Goal: Communication & Community: Answer question/provide support

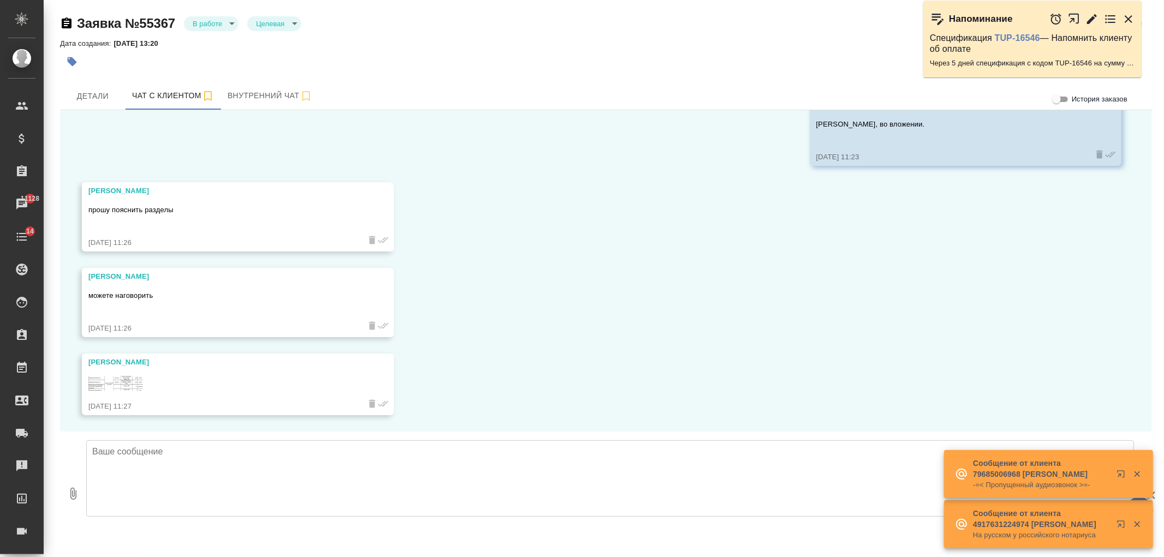
scroll to position [4699, 0]
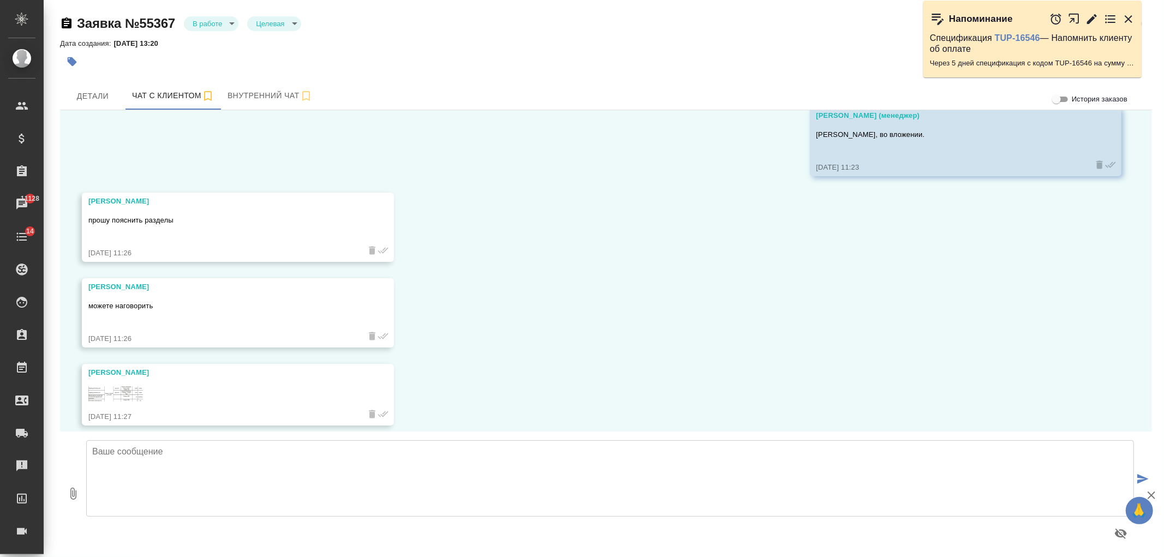
click at [112, 393] on img at bounding box center [115, 393] width 55 height 15
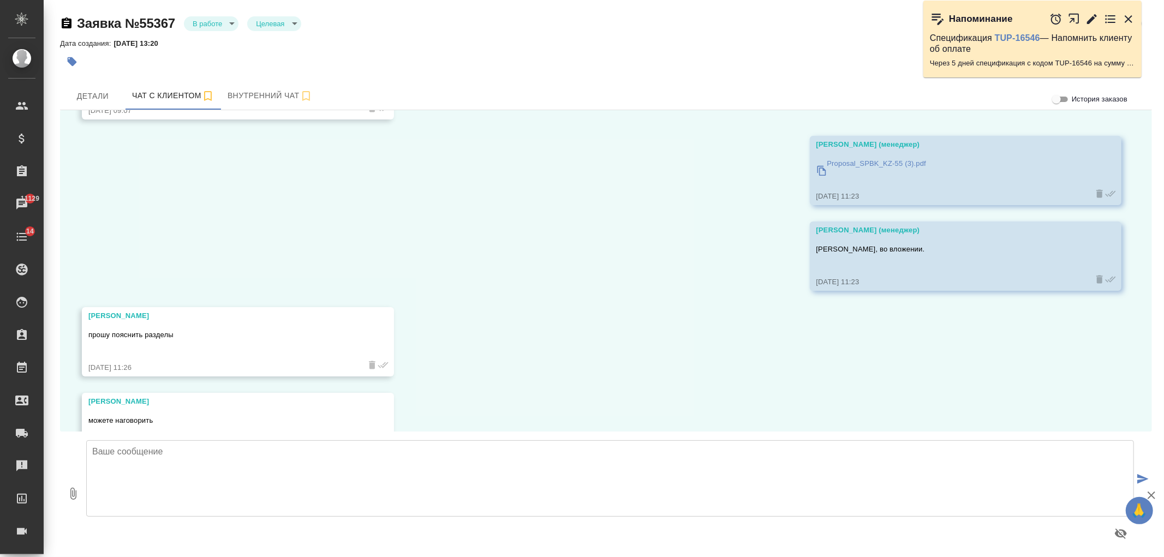
scroll to position [4707, 0]
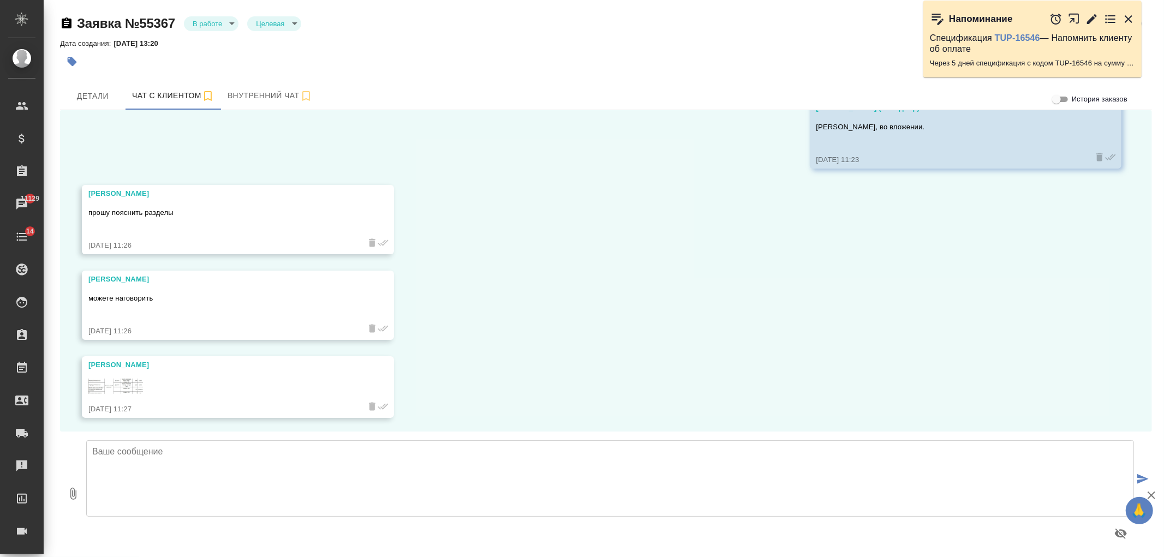
click at [384, 466] on textarea at bounding box center [609, 478] width 1047 height 76
click at [118, 387] on img at bounding box center [115, 386] width 55 height 15
click at [181, 470] on textarea at bounding box center [609, 478] width 1047 height 76
click at [249, 474] on textarea at bounding box center [609, 478] width 1047 height 76
paste textarea "Loremip, dolors ametcons adipiscin el sed doeiu, tem inc u labore etdol magnaal…"
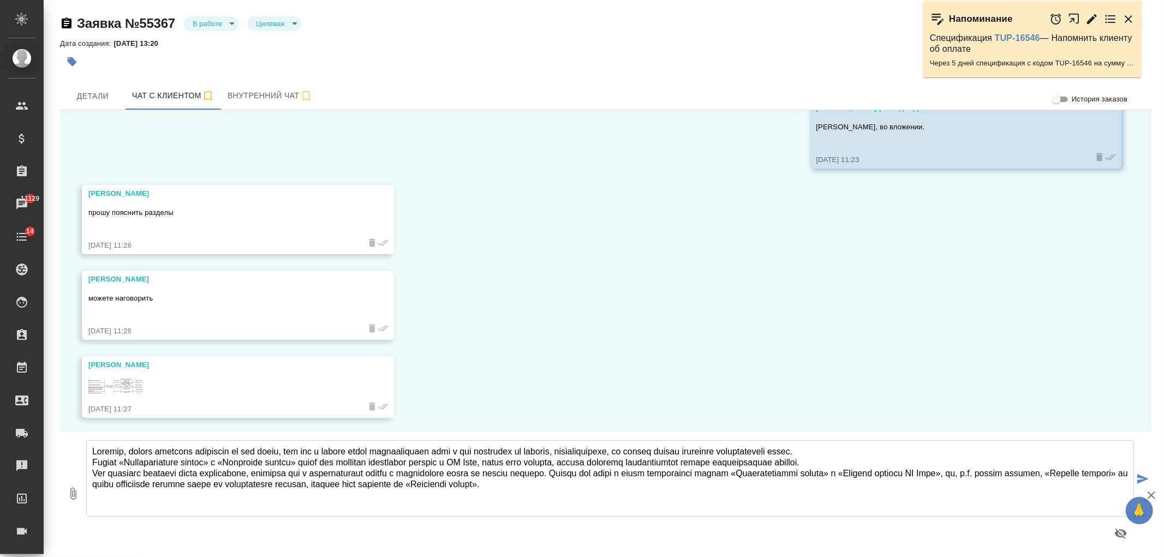
click at [889, 451] on textarea at bounding box center [609, 478] width 1047 height 76
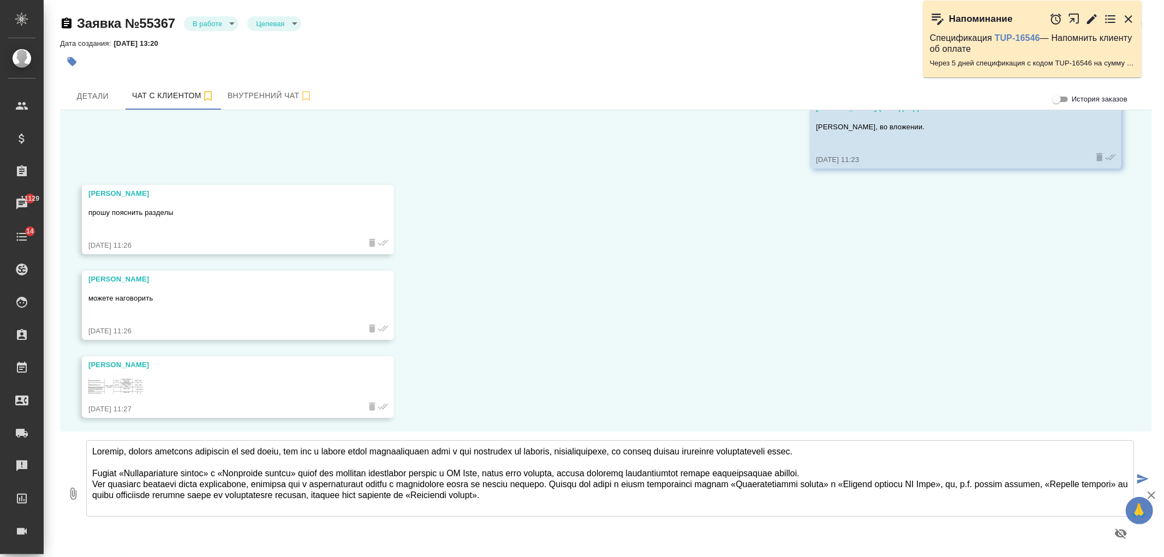
click at [904, 472] on textarea at bounding box center [609, 478] width 1047 height 76
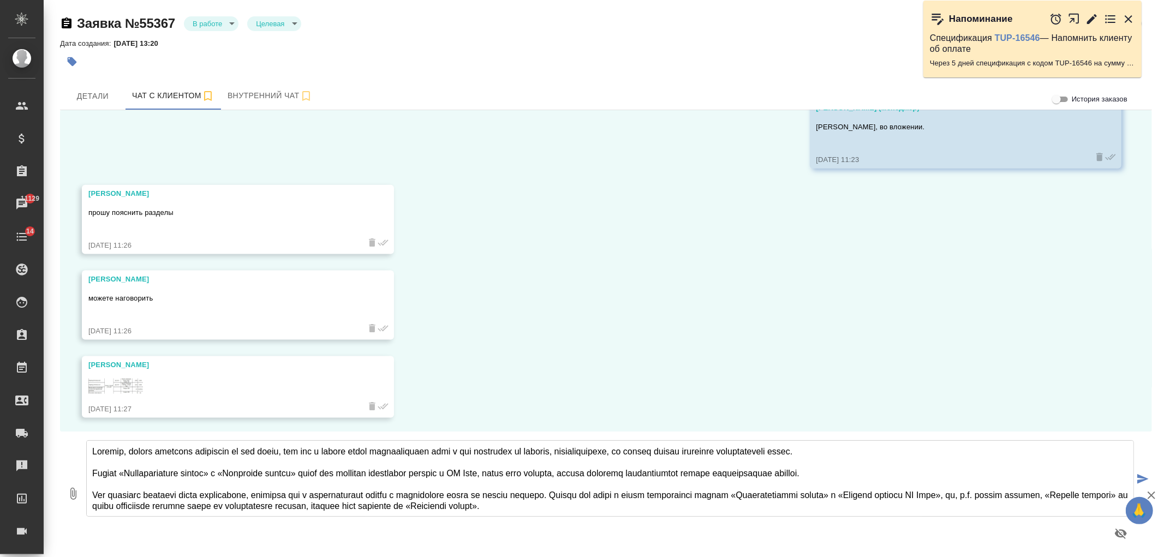
click at [460, 505] on textarea at bounding box center [609, 478] width 1047 height 76
click at [355, 463] on textarea at bounding box center [609, 478] width 1047 height 76
click at [366, 457] on textarea at bounding box center [609, 478] width 1047 height 76
type textarea "Алексей, услуга перевода разведена на две графы, так как в тексте много повторя…"
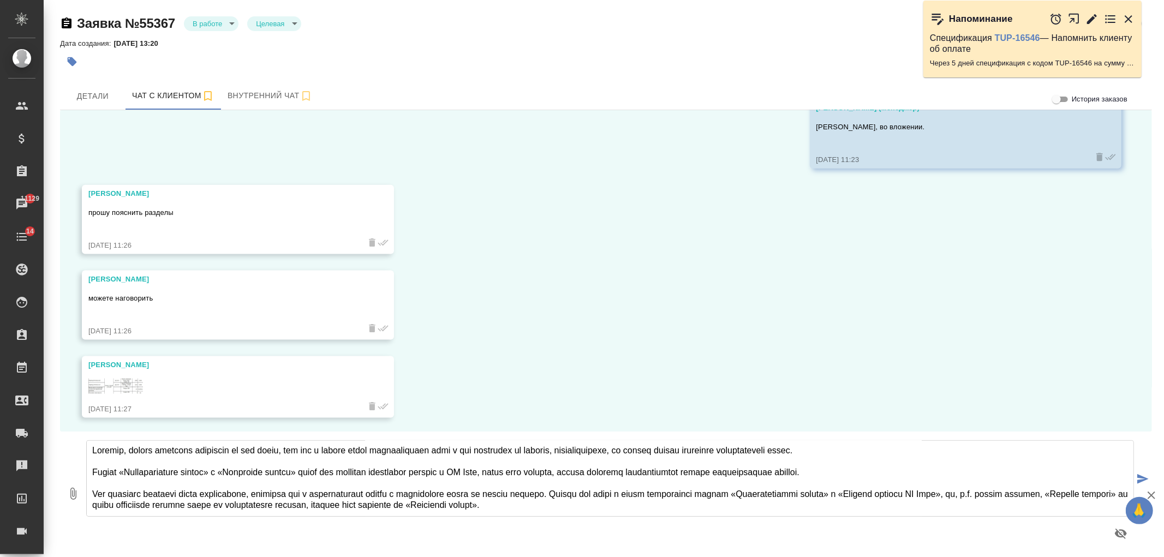
click at [700, 500] on textarea at bounding box center [609, 478] width 1047 height 76
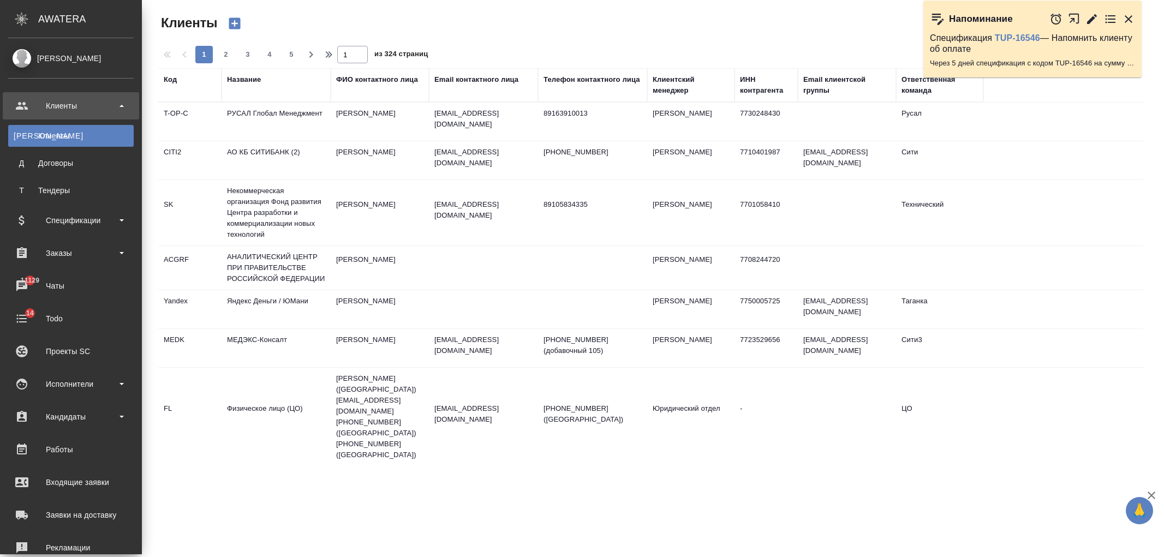
select select "RU"
click at [116, 257] on div "Заказы" at bounding box center [70, 253] width 125 height 16
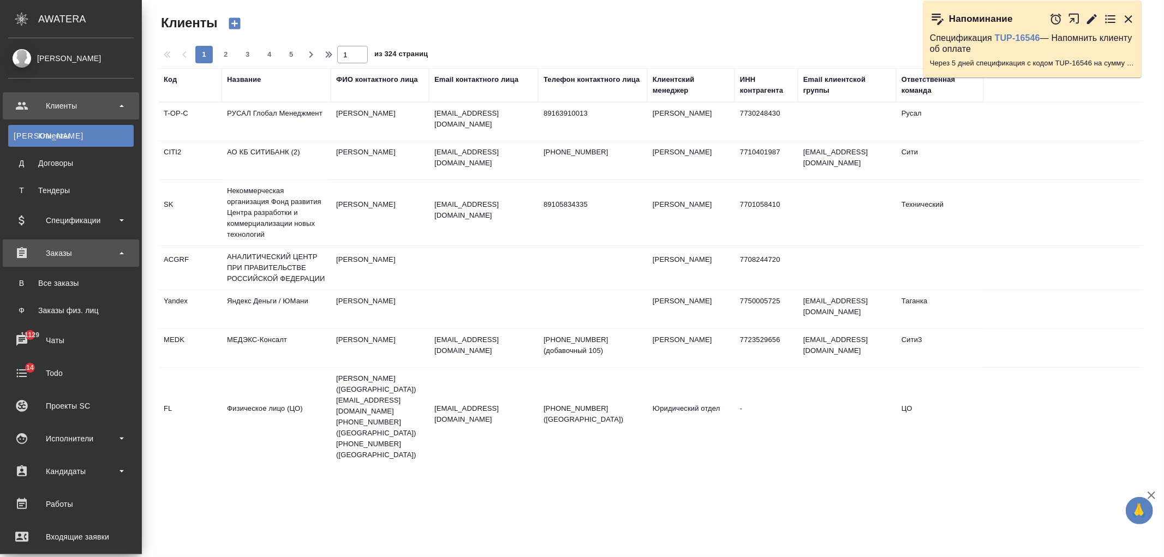
click at [116, 257] on div "Заказы" at bounding box center [70, 253] width 125 height 16
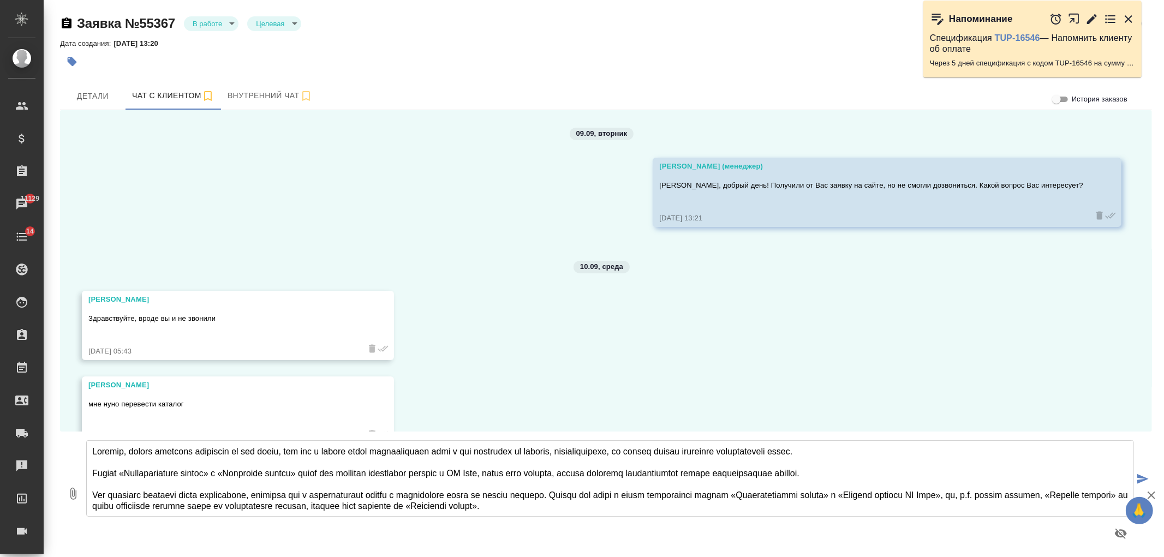
scroll to position [7, 0]
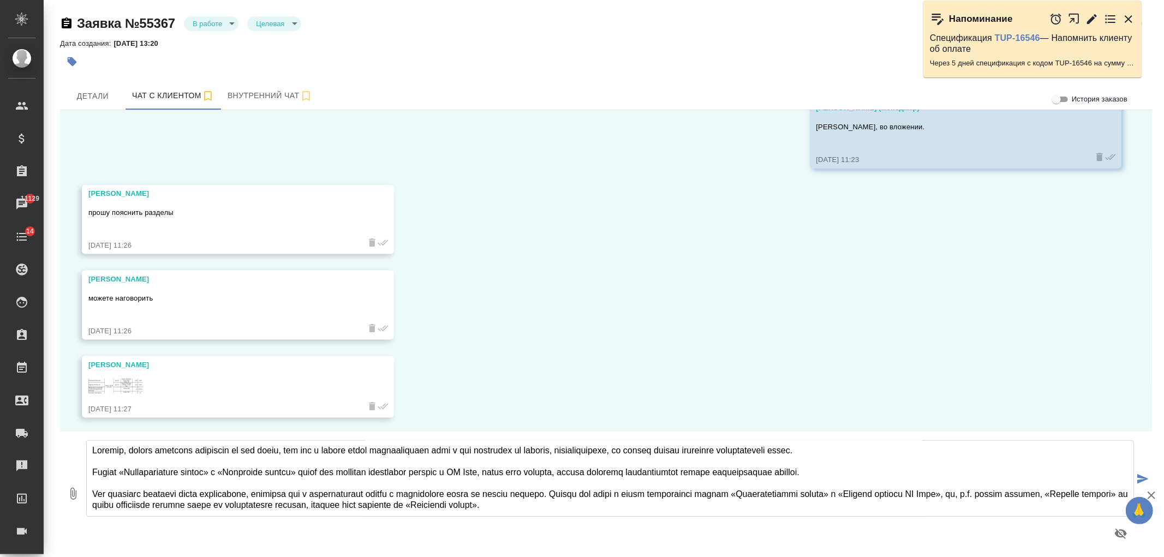
click at [692, 496] on textarea at bounding box center [609, 478] width 1047 height 76
click at [702, 503] on textarea at bounding box center [609, 478] width 1047 height 76
drag, startPoint x: 311, startPoint y: 486, endPoint x: 272, endPoint y: 486, distance: 39.3
click at [272, 486] on textarea at bounding box center [609, 478] width 1047 height 76
drag, startPoint x: 149, startPoint y: 483, endPoint x: 119, endPoint y: 488, distance: 30.4
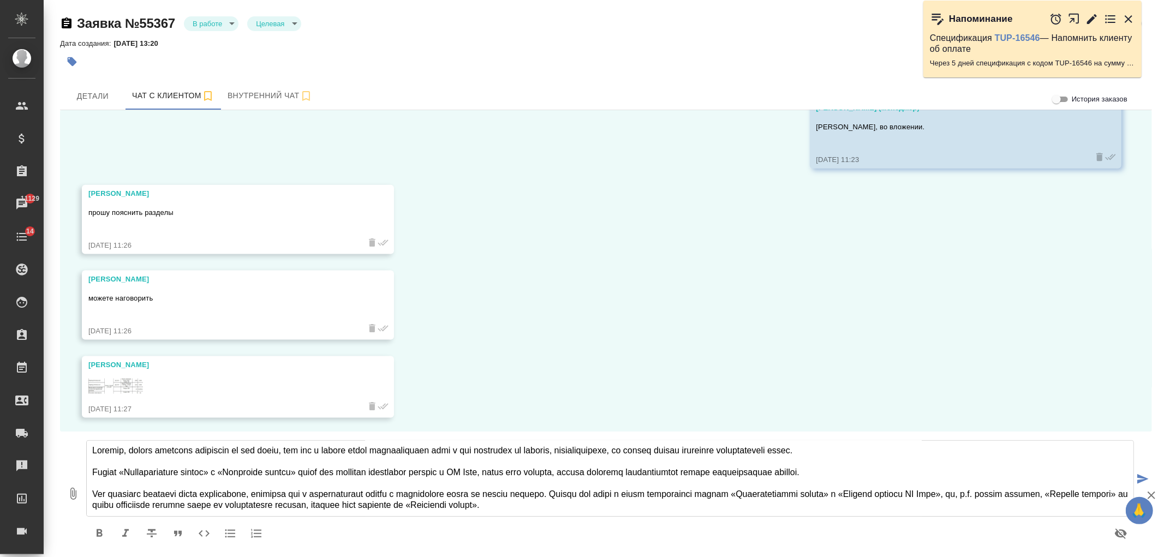
click at [119, 488] on textarea at bounding box center [609, 478] width 1047 height 76
click at [116, 491] on textarea at bounding box center [609, 478] width 1047 height 76
click at [110, 490] on textarea at bounding box center [609, 478] width 1047 height 76
drag, startPoint x: 111, startPoint y: 489, endPoint x: 149, endPoint y: 486, distance: 37.8
click at [149, 486] on textarea at bounding box center [609, 478] width 1047 height 76
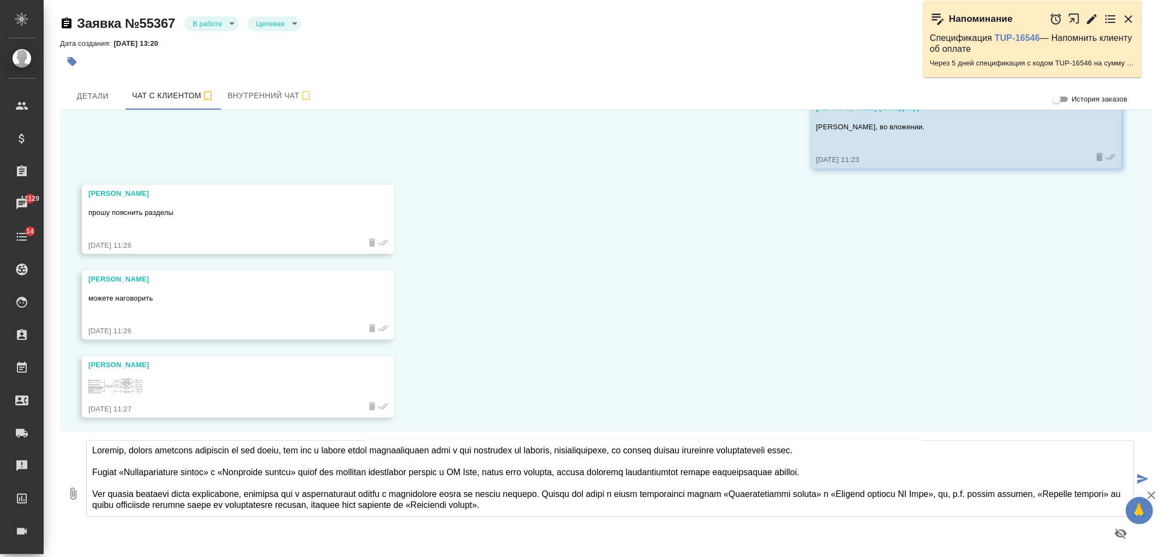
click at [667, 506] on textarea at bounding box center [609, 478] width 1047 height 76
click at [679, 506] on textarea at bounding box center [609, 478] width 1047 height 76
click at [683, 495] on textarea at bounding box center [609, 478] width 1047 height 76
type textarea "Алексей, услуга перевода разведена на две графы, так как в тексте много повторя…"
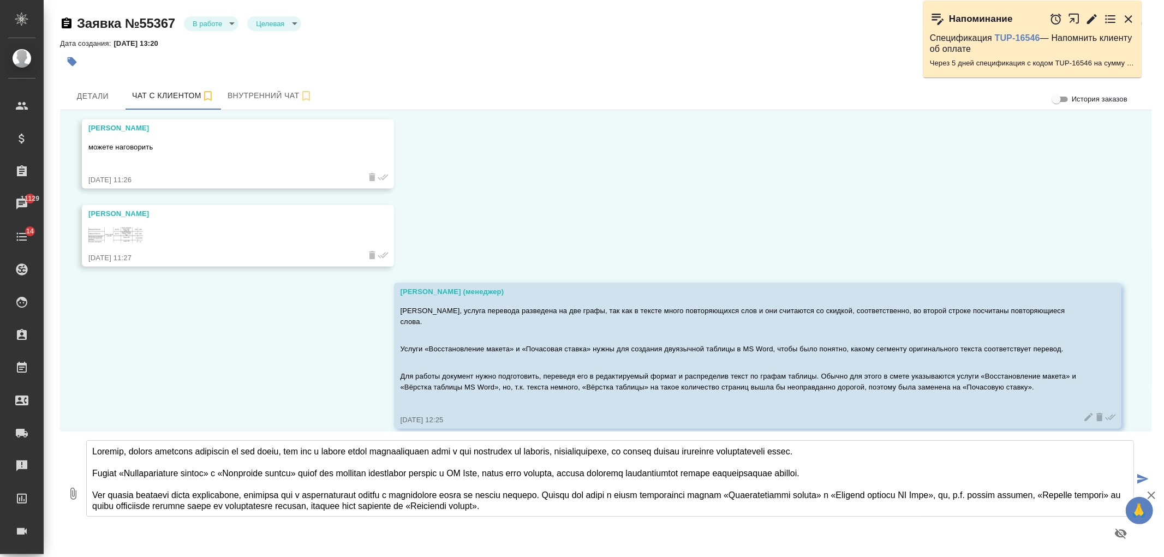
scroll to position [4859, 0]
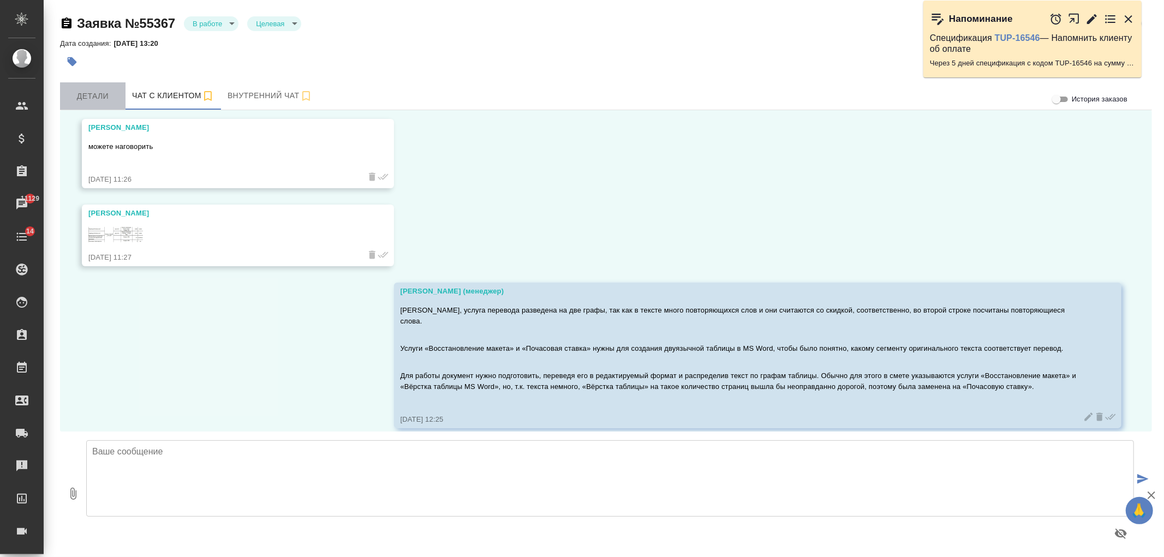
click at [98, 94] on span "Детали" at bounding box center [93, 96] width 52 height 14
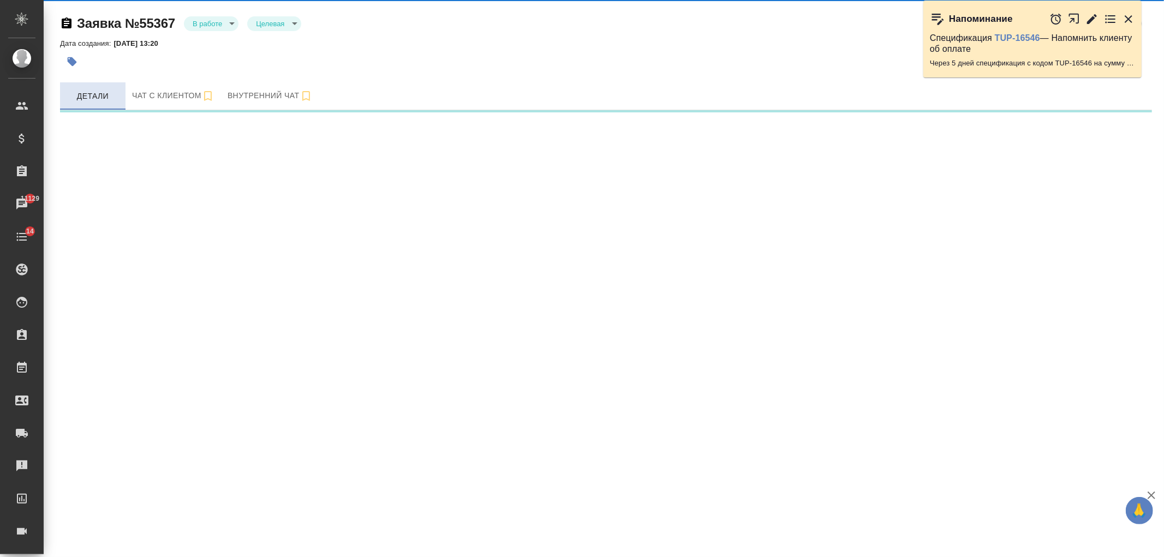
select select "RU"
select select "KZ"
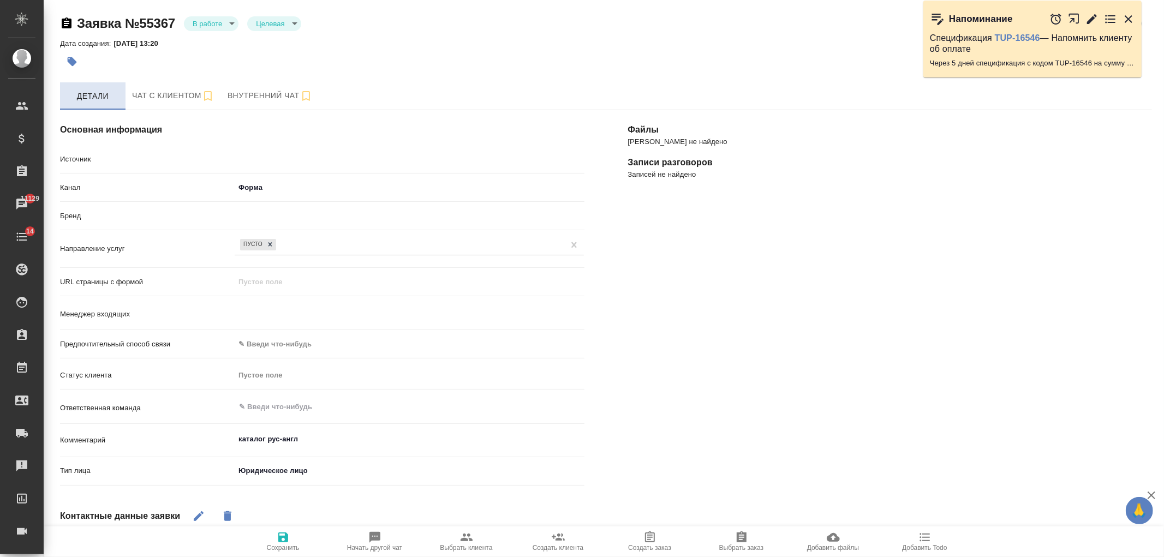
type textarea "x"
type input "Гудина Александра"
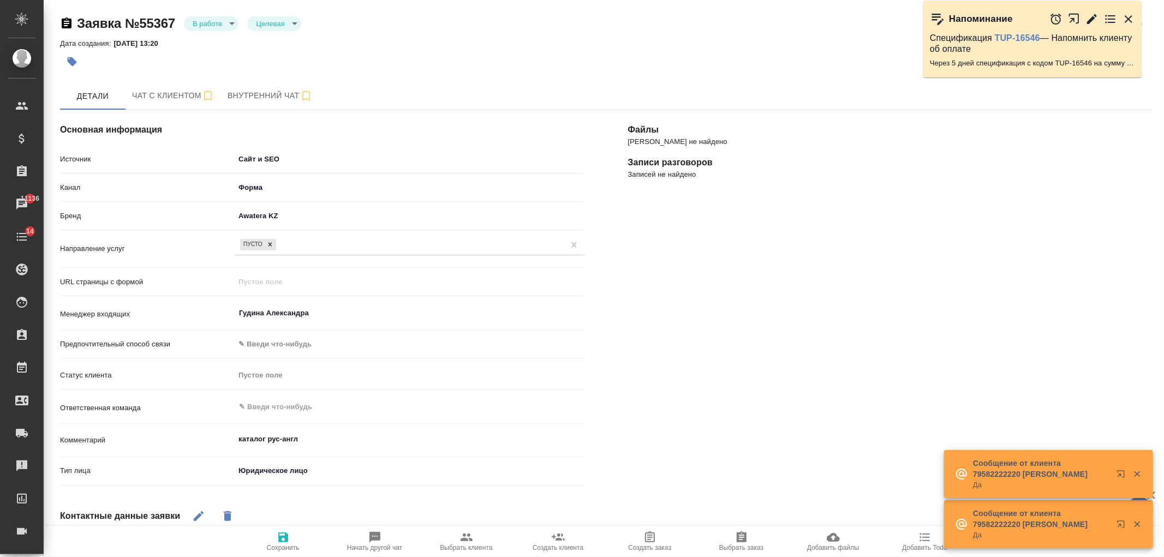
type textarea "x"
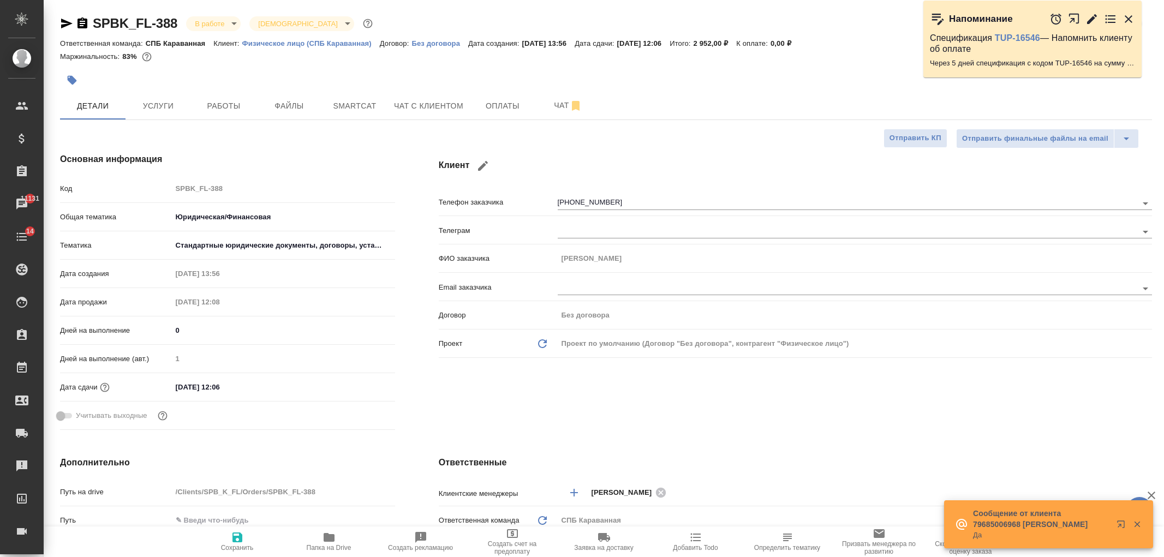
select select "RU"
click at [68, 24] on icon "button" at bounding box center [66, 24] width 11 height 10
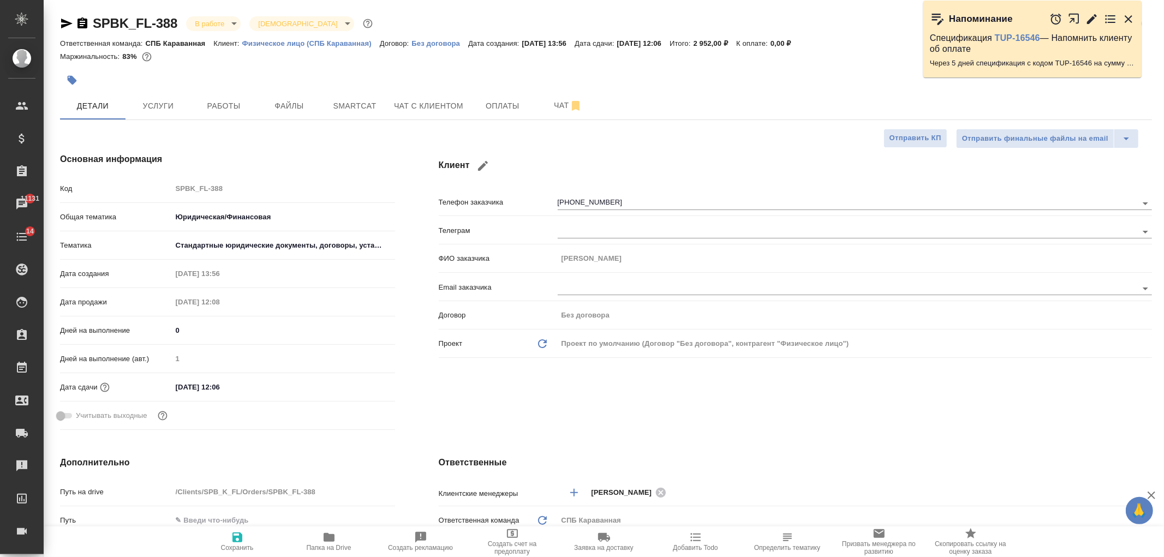
click at [570, 399] on div "Клиент Телефон заказчика +79191687295 Телеграм ФИО заказчика Алексей Email зака…" at bounding box center [795, 293] width 757 height 325
click at [333, 543] on icon "button" at bounding box center [328, 537] width 13 height 13
click at [285, 103] on span "Файлы" at bounding box center [289, 106] width 52 height 14
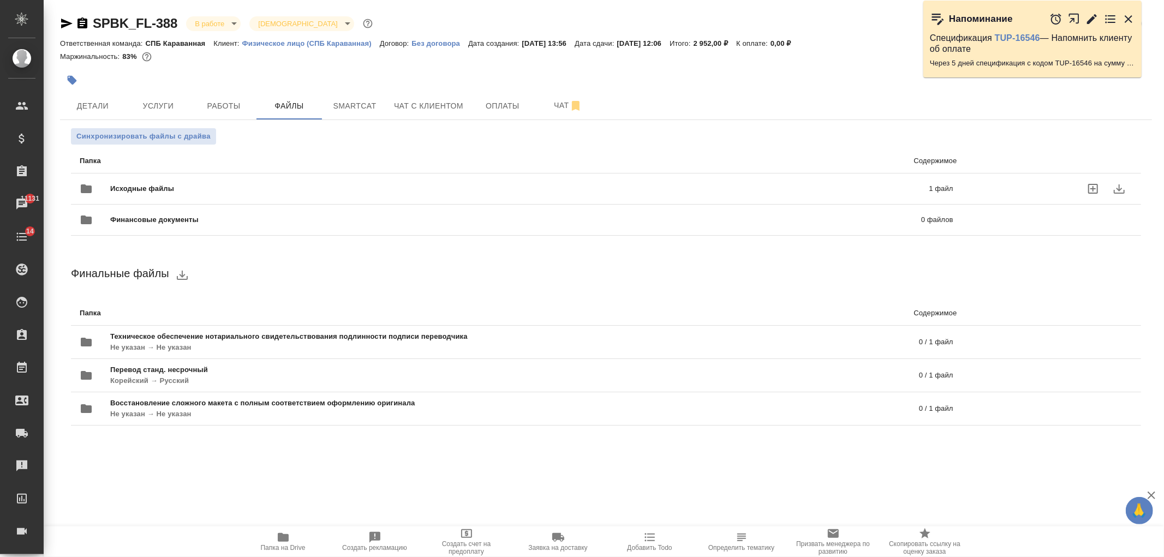
click at [306, 189] on span "Исходные файлы" at bounding box center [330, 188] width 441 height 11
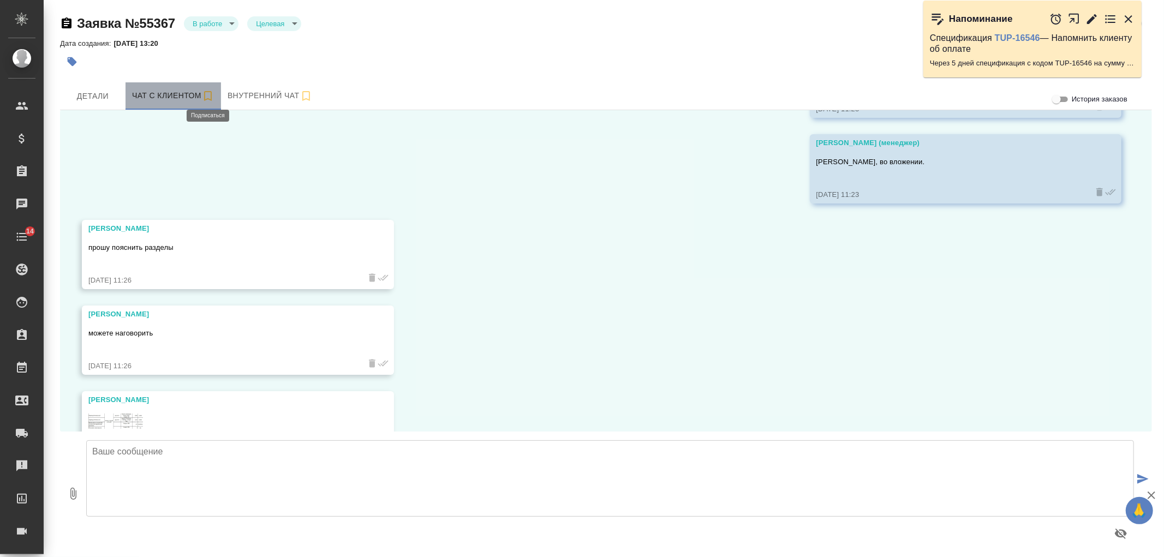
click at [206, 95] on icon "button" at bounding box center [207, 95] width 13 height 13
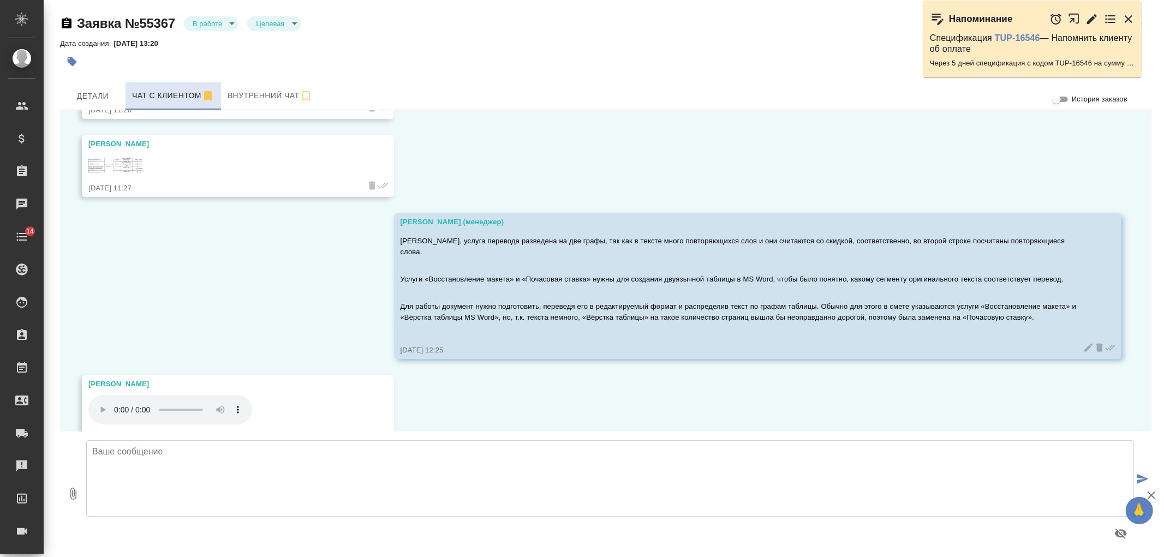
scroll to position [4938, 0]
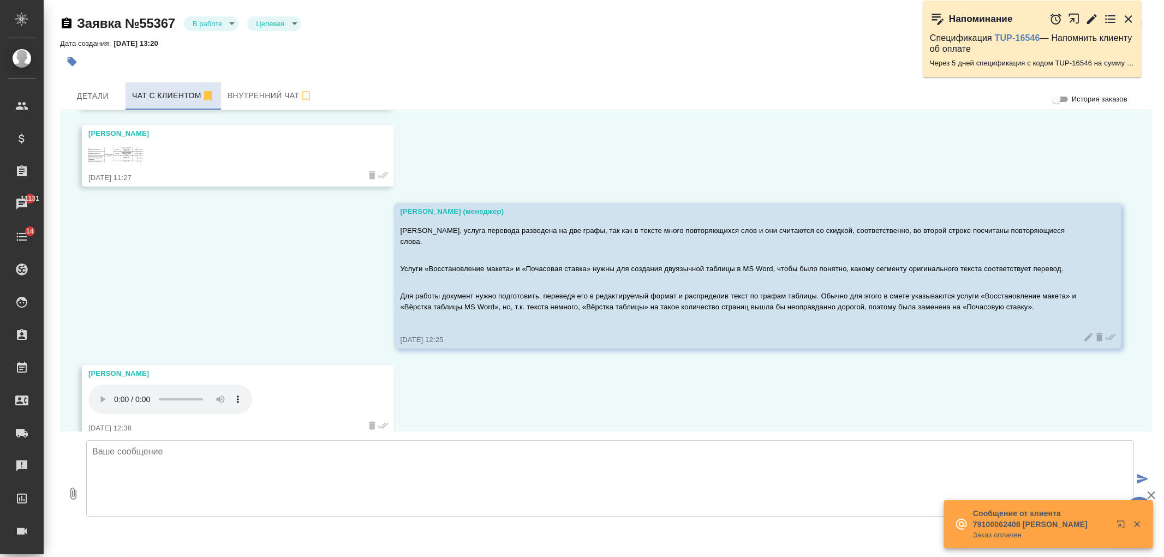
click at [197, 466] on textarea at bounding box center [609, 478] width 1047 height 76
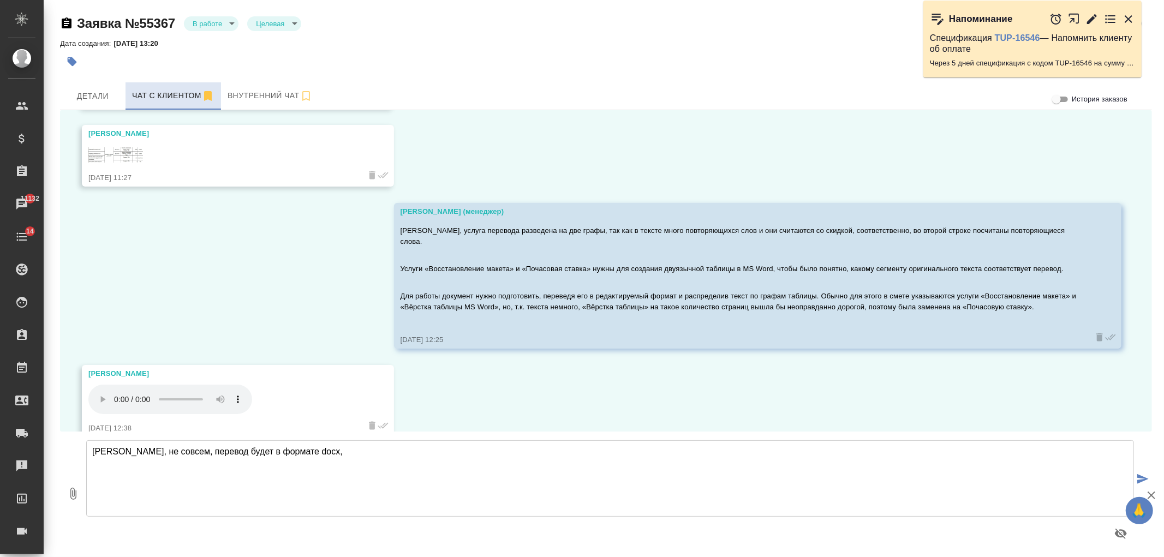
click at [347, 465] on textarea "Алексей, не совсем, перевод будет в формате docx," at bounding box center [609, 478] width 1047 height 76
click at [374, 451] on textarea "Алексей, не совсем, перевод будет в формате docx, без изображений. просто, если…" at bounding box center [609, 478] width 1047 height 76
click at [375, 451] on textarea "Алексей, не совсем, перевод будет в формате docx, без изображений. просто, если…" at bounding box center [609, 478] width 1047 height 76
click at [838, 457] on textarea "Алексей, не совсем, перевод будет в формате docx, без изображений, шрифтов и пр…" at bounding box center [609, 478] width 1047 height 76
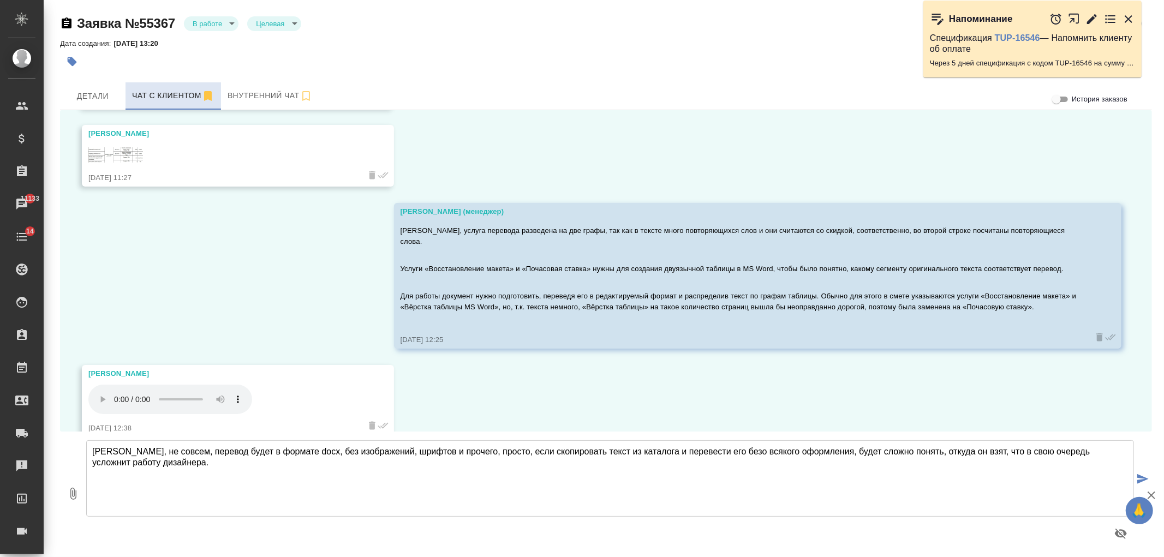
click at [462, 453] on textarea "Алексей, не совсем, перевод будет в формате docx, без изображений, шрифтов и пр…" at bounding box center [609, 478] width 1047 height 76
click at [441, 470] on textarea "Алексей, не совсем, перевод будет в формате docx, без изображений, шрифтов и пр…" at bounding box center [609, 478] width 1047 height 76
click at [505, 471] on textarea "Алексей, не совсем, перевод будет в формате docx, без изображений, шрифтов и пр…" at bounding box center [609, 478] width 1047 height 76
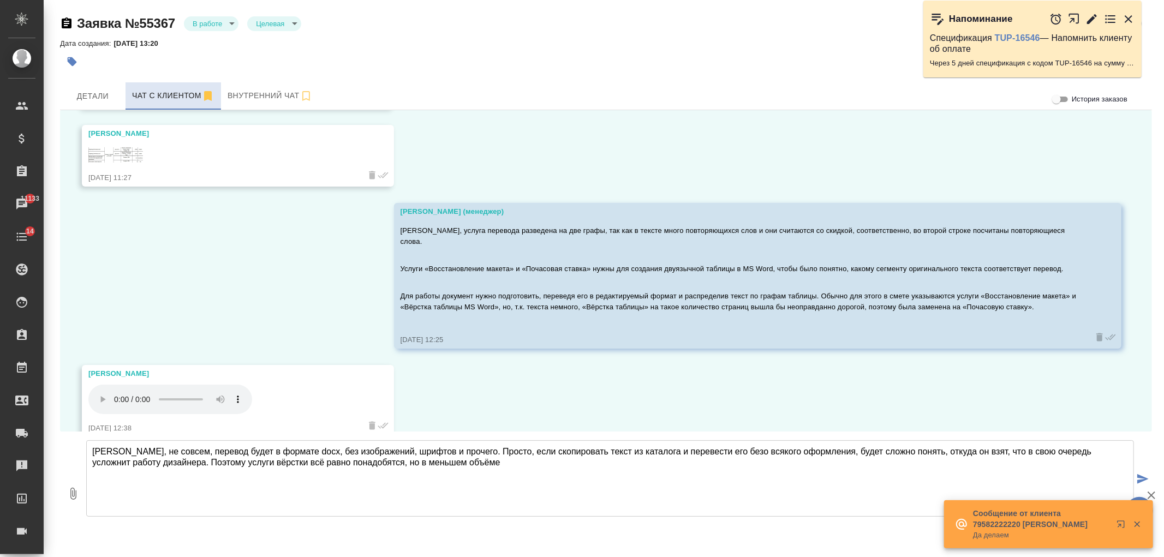
click at [721, 456] on textarea "Алексей, не совсем, перевод будет в формате docx, без изображений, шрифтов и пр…" at bounding box center [609, 478] width 1047 height 76
click at [882, 453] on textarea "Алексей, не совсем, перевод будет в формате docx, без изображений, шрифтов и пр…" at bounding box center [609, 478] width 1047 height 76
click at [500, 464] on textarea "Алексей, не совсем, перевод будет в формате docx, без изображений, шрифтов и пр…" at bounding box center [609, 478] width 1047 height 76
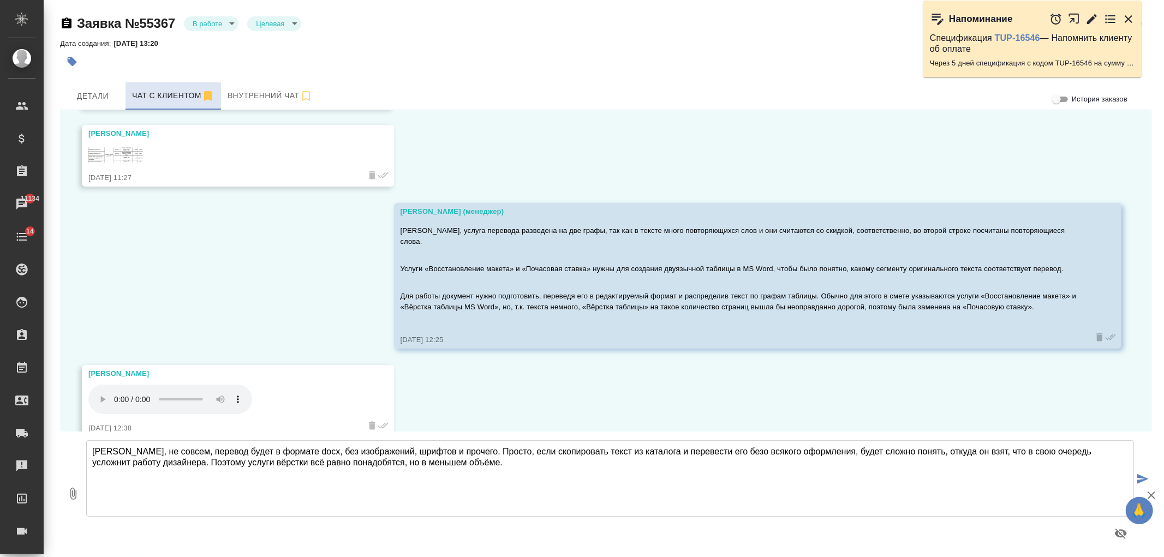
drag, startPoint x: 500, startPoint y: 451, endPoint x: 466, endPoint y: 454, distance: 34.5
click at [466, 454] on textarea "Алексей, не совсем, перевод будет в формате docx, без изображений, шрифтов и пр…" at bounding box center [609, 478] width 1047 height 76
click at [475, 451] on textarea "Алексей, не совсем, перевод будет в формате docx, без изображений, шрифтов и пр…" at bounding box center [609, 478] width 1047 height 76
click at [465, 454] on textarea "Алексей, не совсем, перевод будет в формате docx, без изображений, шрифтов и пр…" at bounding box center [609, 478] width 1047 height 76
click at [470, 481] on textarea "Алексей, не совсем, перевод будет в формате docx, без изображений, шрифтов и пр…" at bounding box center [609, 478] width 1047 height 76
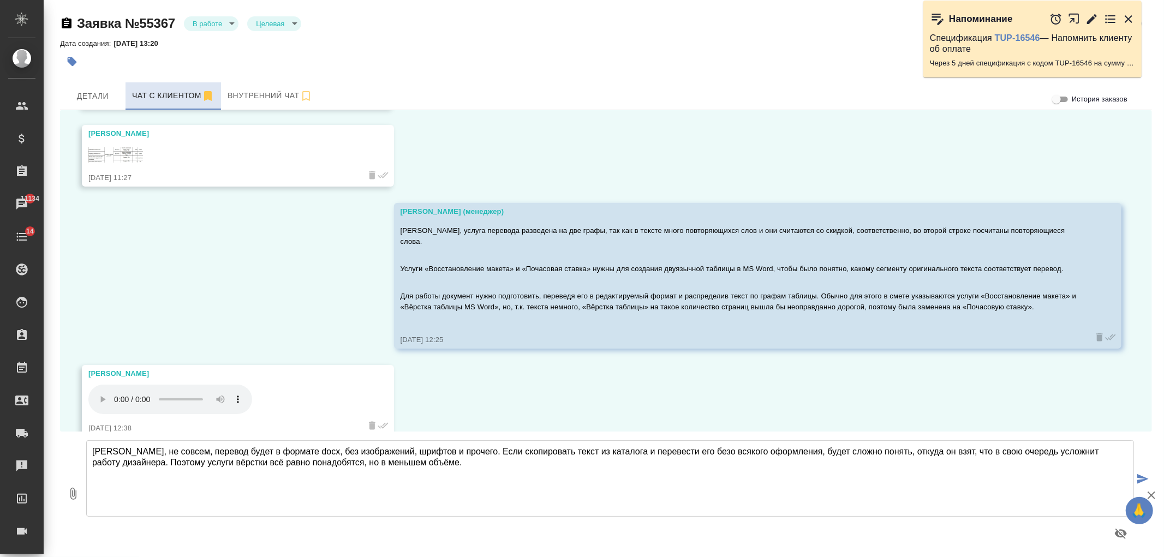
click at [459, 450] on textarea "Алексей, не совсем, перевод будет в формате docx, без изображений, шрифтов и пр…" at bounding box center [609, 478] width 1047 height 76
click at [745, 471] on textarea "Алексей, не совсем, перевод будет в формате docx, без изображений, шрифтов и пр…" at bounding box center [609, 478] width 1047 height 76
click at [927, 471] on textarea "Алексей, не совсем, перевод будет в формате docx, без изображений, шрифтов и пр…" at bounding box center [609, 478] width 1047 height 76
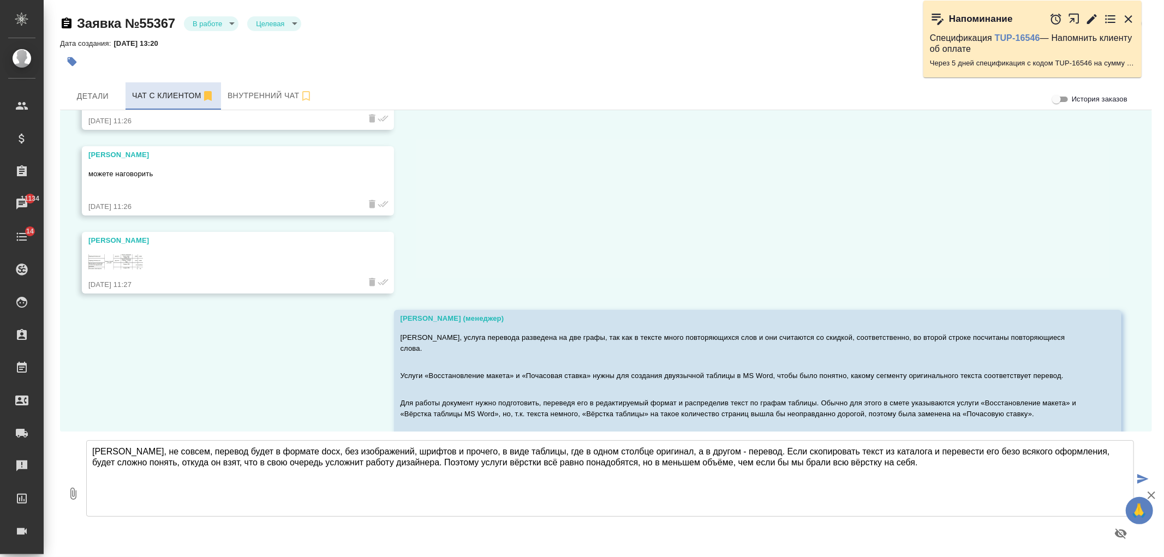
scroll to position [4947, 0]
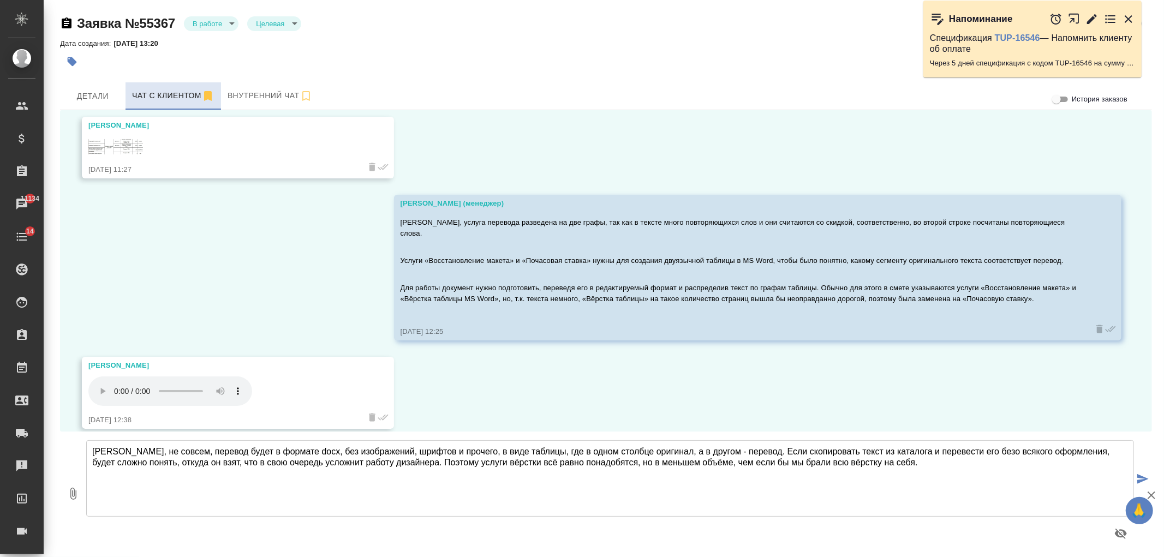
click at [906, 467] on textarea "Алексей, не совсем, перевод будет в формате docx, без изображений, шрифтов и пр…" at bounding box center [609, 478] width 1047 height 76
click at [180, 450] on textarea "Алексей, не совсем, перевод будет в формате docx, без изображений, шрифтов и пр…" at bounding box center [609, 478] width 1047 height 76
click at [900, 465] on textarea "Алексей, не совсем. Перевод будет в формате docx, без изображений, шрифтов и пр…" at bounding box center [609, 478] width 1047 height 76
drag, startPoint x: 214, startPoint y: 460, endPoint x: 185, endPoint y: 466, distance: 29.4
click at [185, 466] on textarea "Алексей, не совсем. Перевод будет в формате docx, без изображений, шрифтов и пр…" at bounding box center [609, 478] width 1047 height 76
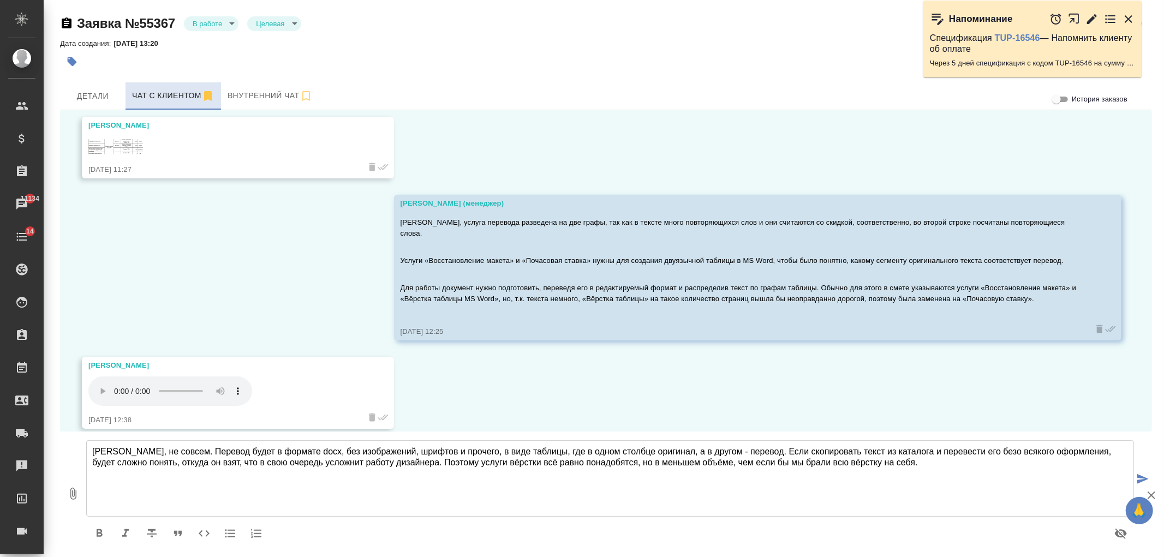
click at [832, 454] on textarea "Алексей, не совсем. Перевод будет в формате docx, без изображений, шрифтов и пр…" at bounding box center [609, 478] width 1047 height 76
click at [827, 452] on textarea "Алексей, не совсем. Перевод будет в формате docx, без изображений, шрифтов и пр…" at bounding box center [609, 478] width 1047 height 76
click at [915, 461] on textarea "Алексей, не совсем. Перевод будет в формате docx, без изображений, шрифтов и пр…" at bounding box center [609, 478] width 1047 height 76
drag, startPoint x: 186, startPoint y: 462, endPoint x: 214, endPoint y: 460, distance: 27.9
click at [214, 460] on textarea "Алексей, не совсем. Перевод будет в формате docx, без изображений, шрифтов и пр…" at bounding box center [609, 478] width 1047 height 76
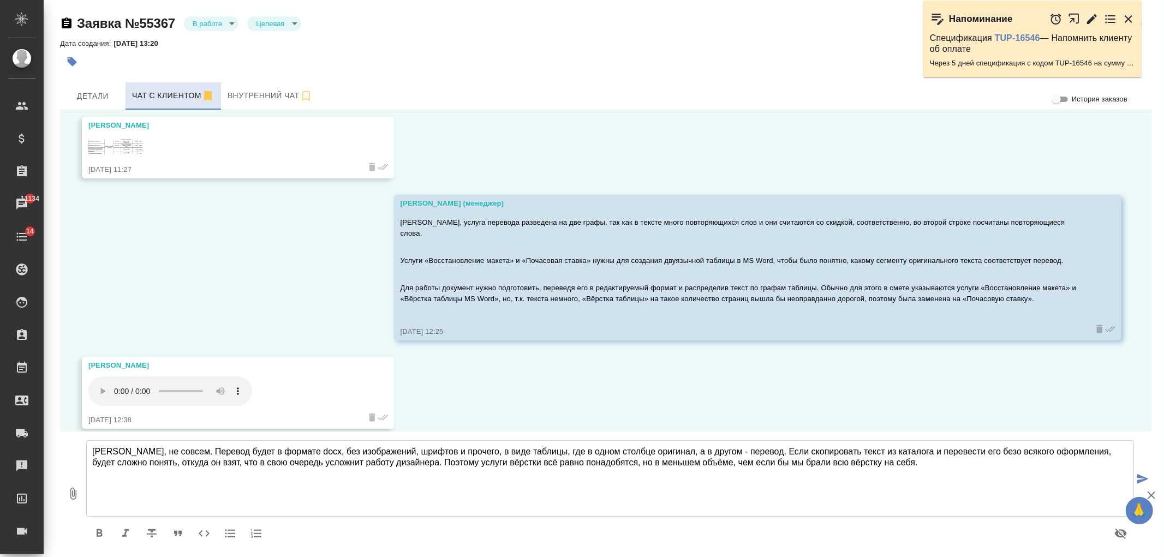
drag, startPoint x: 300, startPoint y: 466, endPoint x: 315, endPoint y: 465, distance: 14.7
click at [302, 465] on textarea "Алексей, не совсем. Перевод будет в формате docx, без изображений, шрифтов и пр…" at bounding box center [609, 478] width 1047 height 76
click at [906, 463] on textarea "Алексей, не совсем. Перевод будет в формате docx, без изображений, шрифтов и пр…" at bounding box center [609, 478] width 1047 height 76
type textarea "Алексей, не совсем. Перевод будет в формате docx, без изображений, шрифтов и пр…"
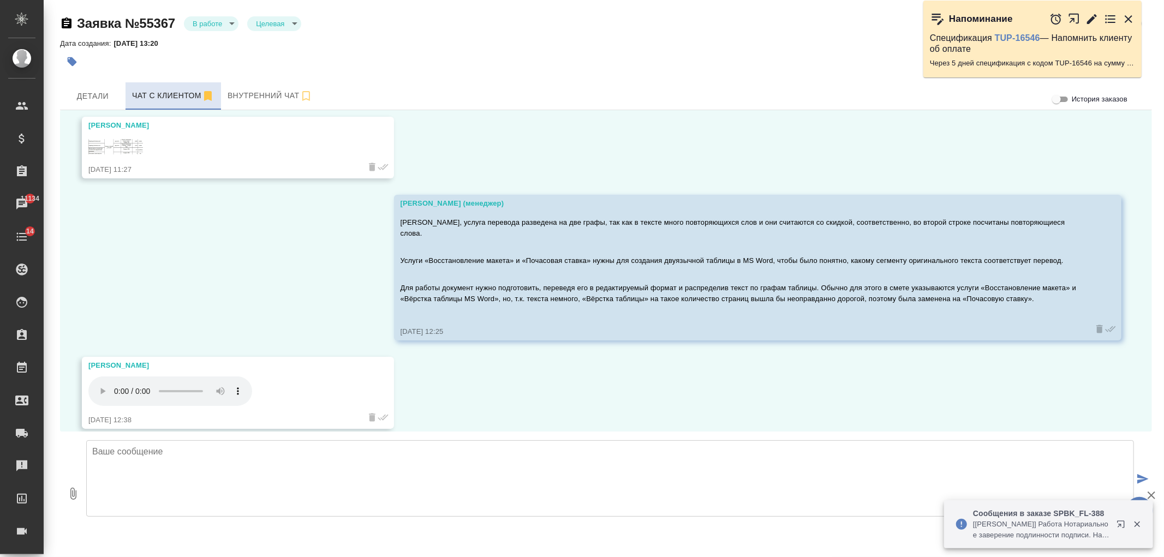
scroll to position [5055, 0]
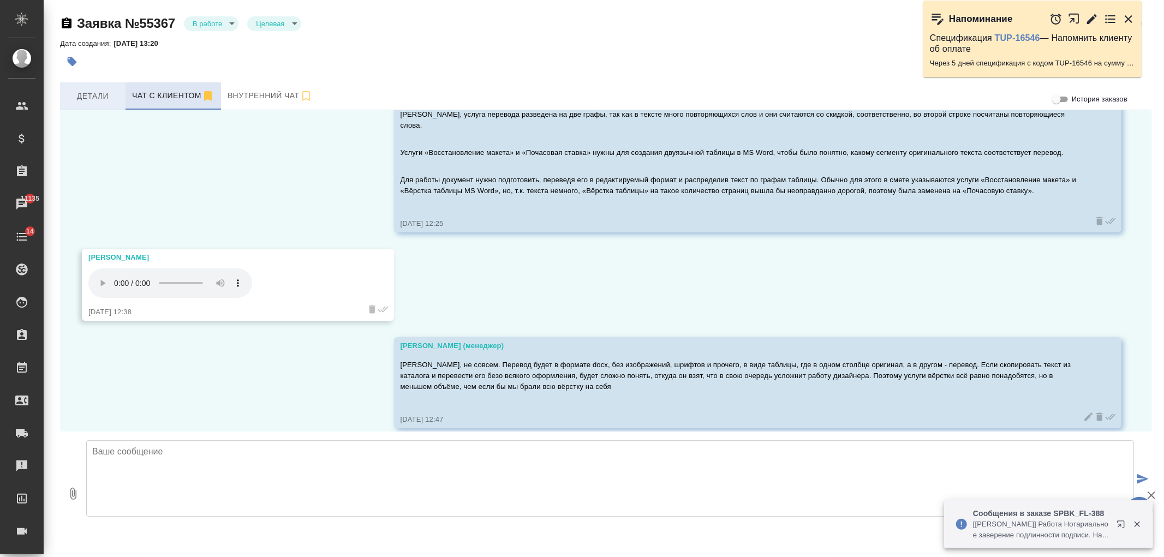
click at [84, 101] on span "Детали" at bounding box center [93, 96] width 52 height 14
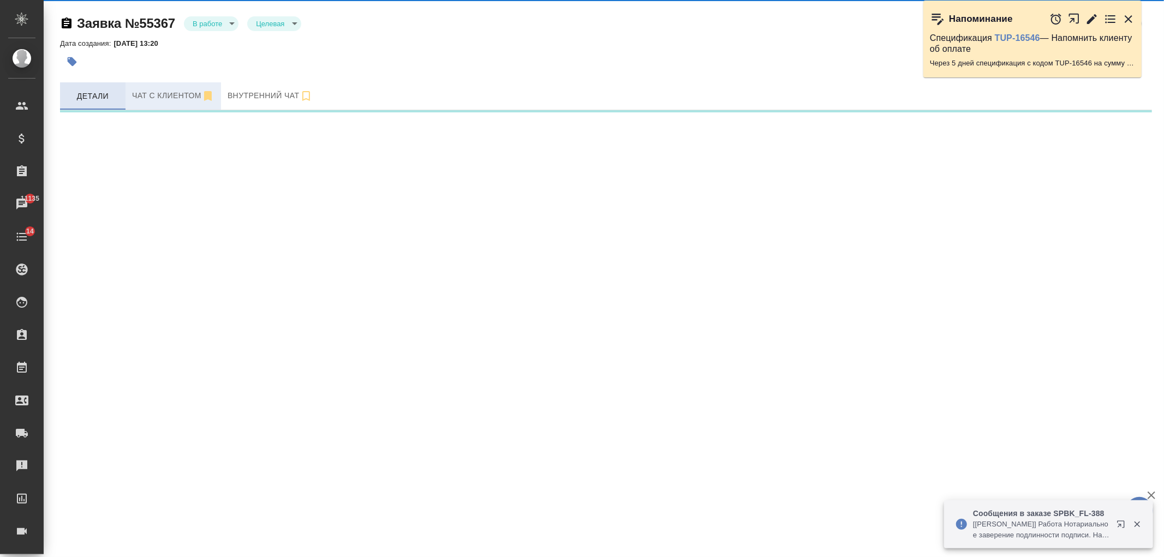
select select "RU"
select select "KZ"
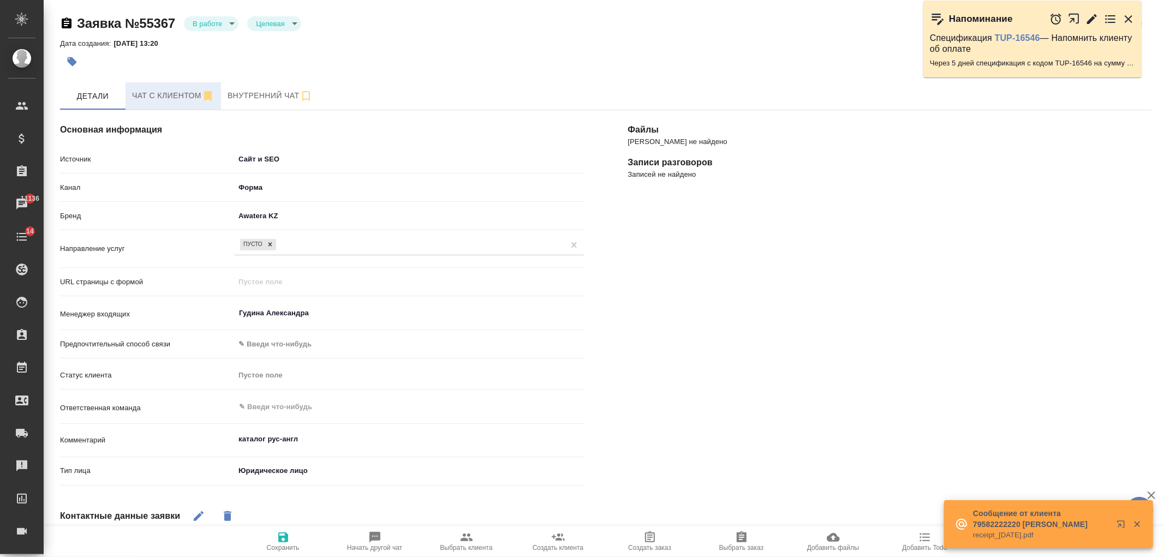
type textarea "x"
click at [181, 99] on span "Чат с клиентом" at bounding box center [173, 96] width 82 height 14
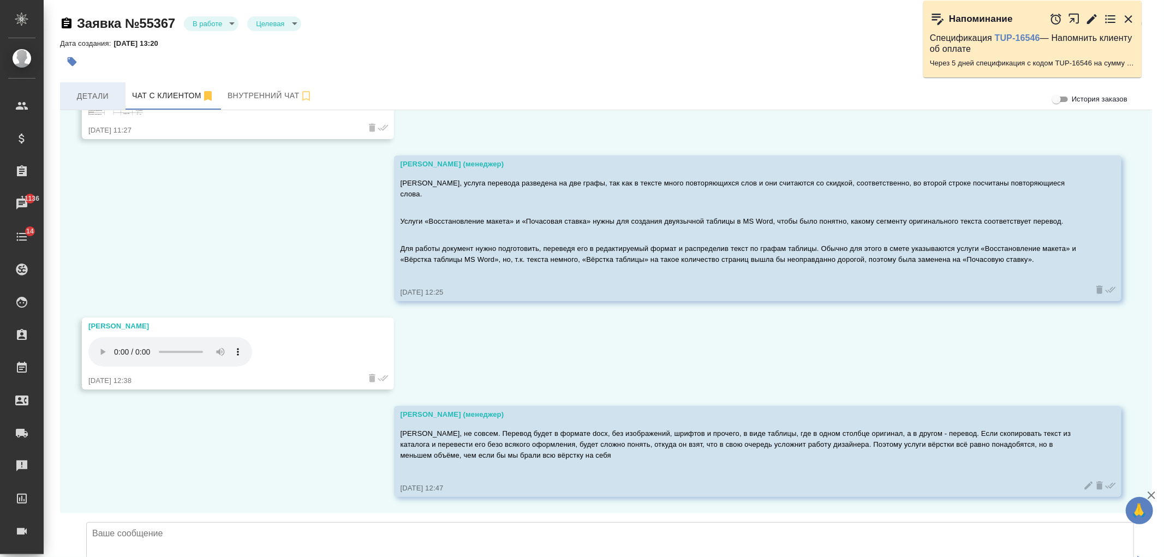
scroll to position [5055, 0]
click at [81, 95] on span "Детали" at bounding box center [93, 96] width 52 height 14
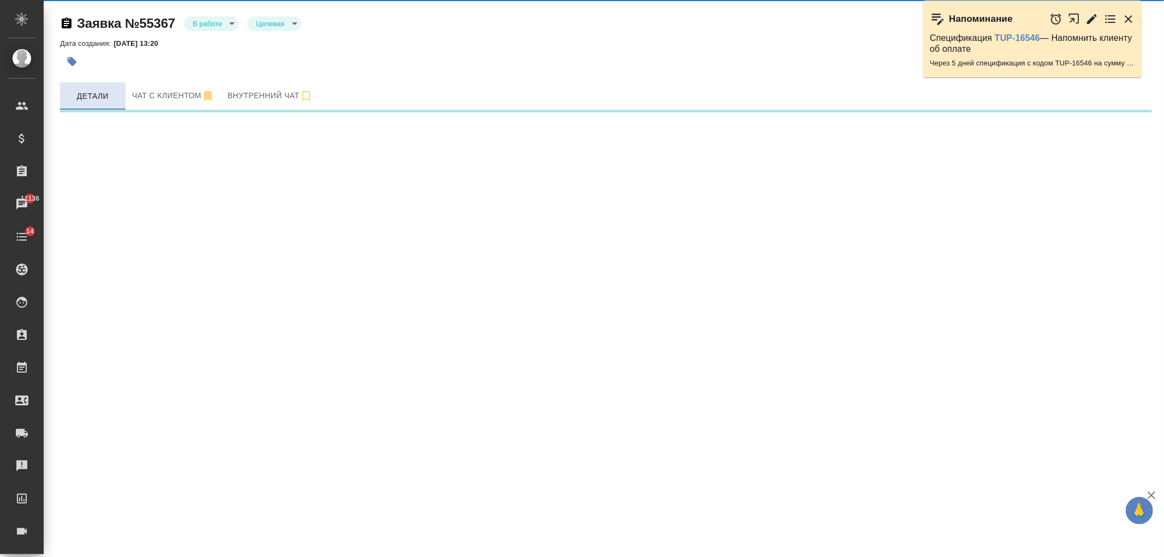
select select "RU"
select select "KZ"
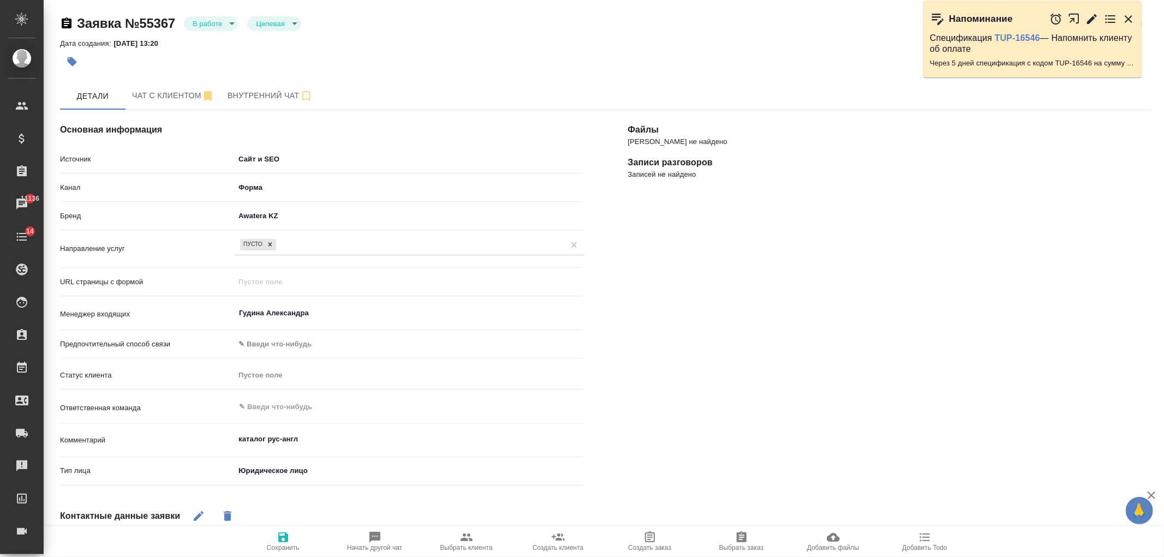
type textarea "x"
click at [193, 91] on span "Чат с клиентом" at bounding box center [173, 96] width 82 height 14
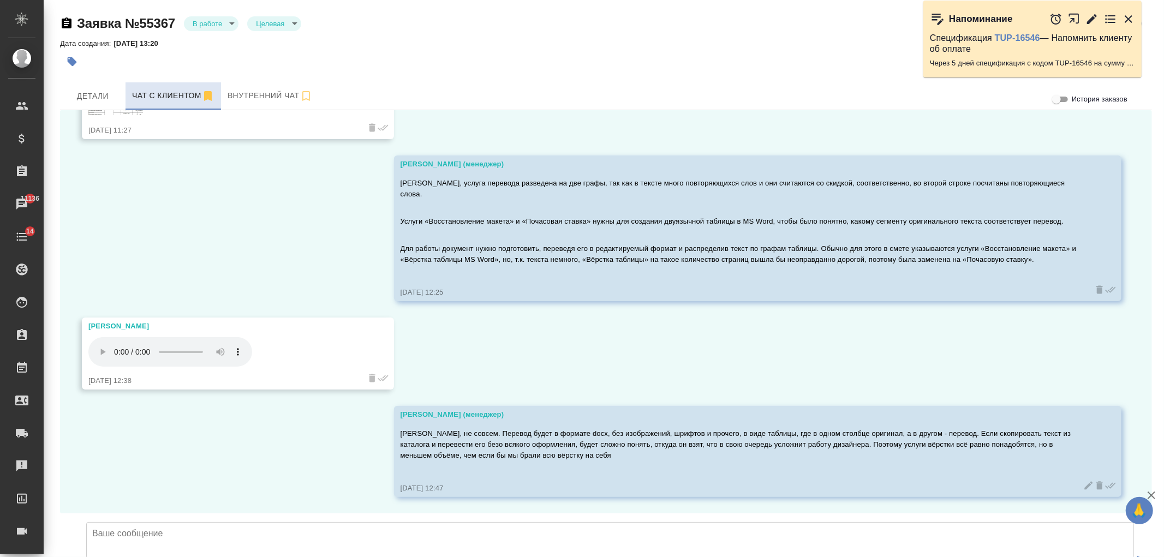
scroll to position [5055, 0]
click at [94, 90] on span "Детали" at bounding box center [93, 96] width 52 height 14
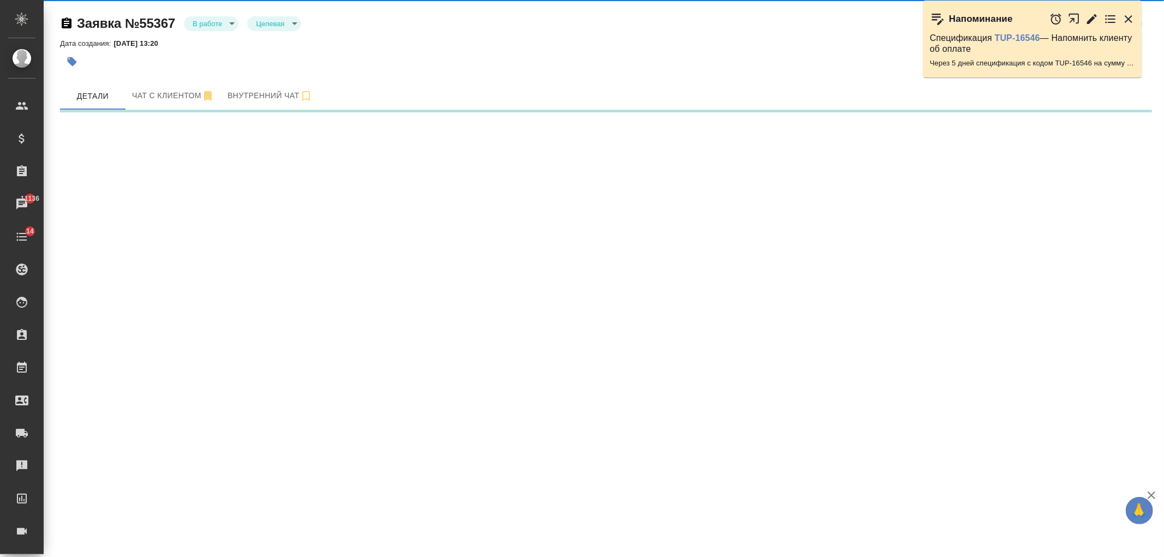
select select "RU"
select select "KZ"
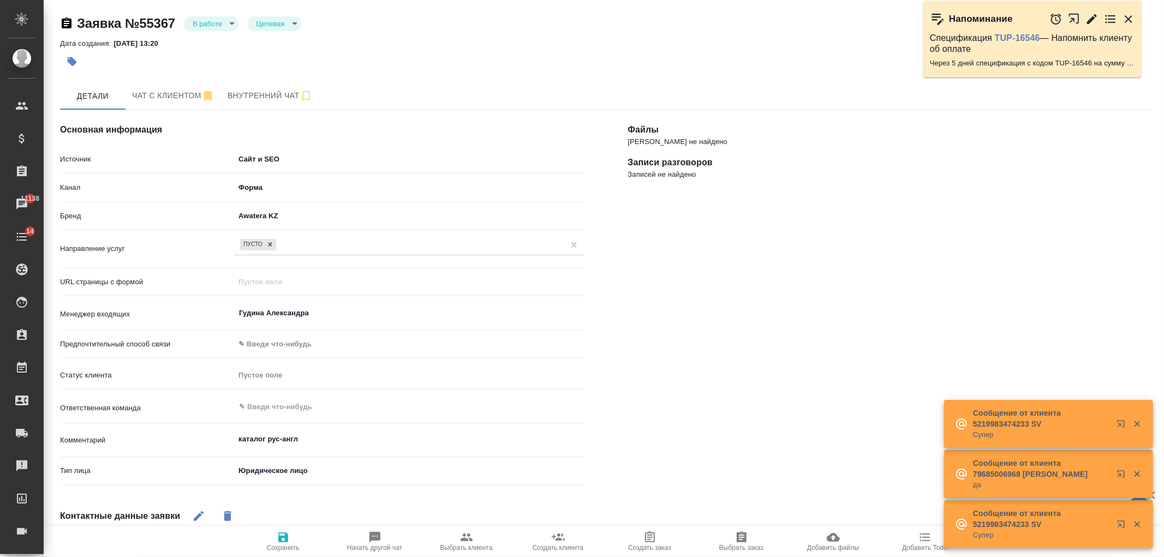
type textarea "x"
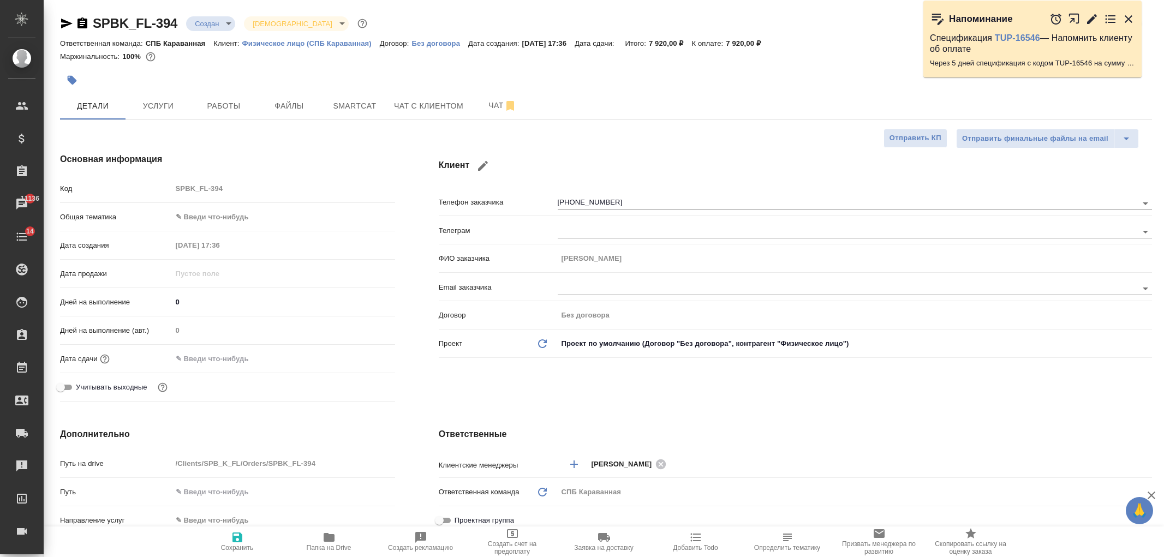
select select "RU"
click at [448, 111] on span "Чат с клиентом" at bounding box center [428, 106] width 69 height 14
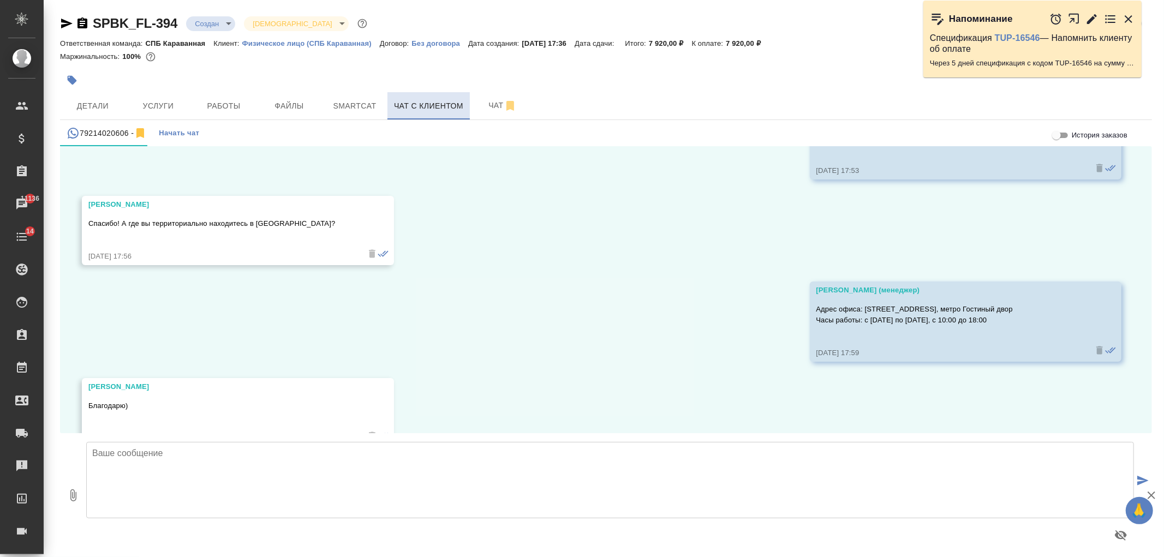
scroll to position [350, 0]
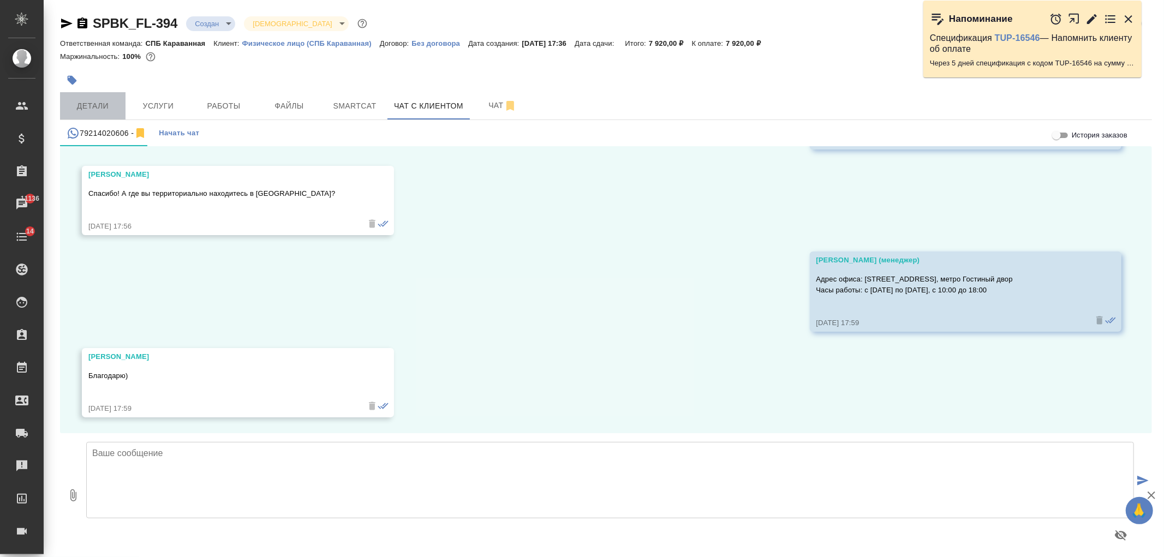
click at [69, 95] on button "Детали" at bounding box center [92, 105] width 65 height 27
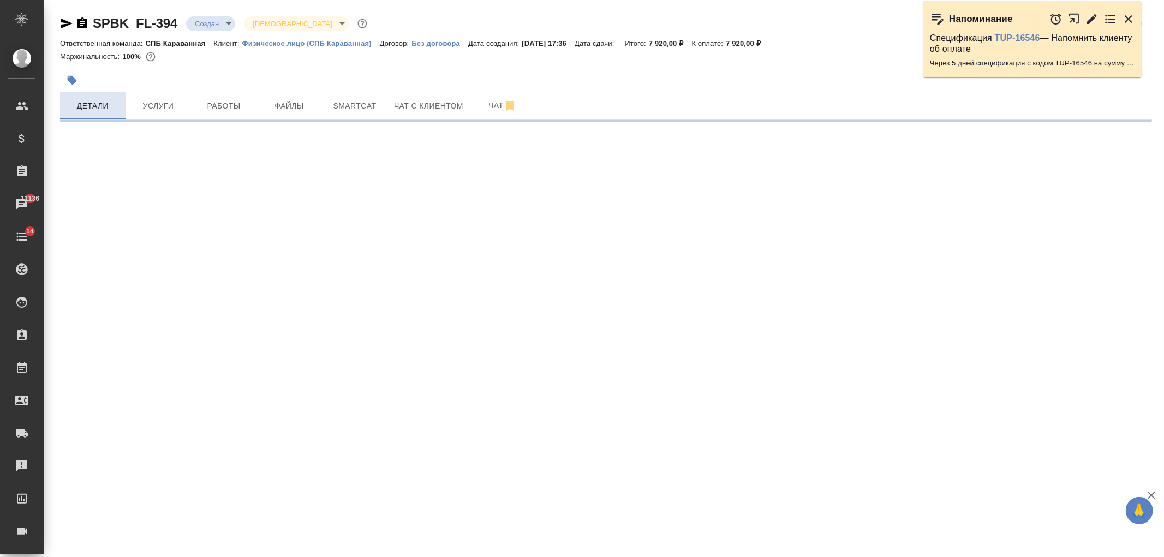
select select "RU"
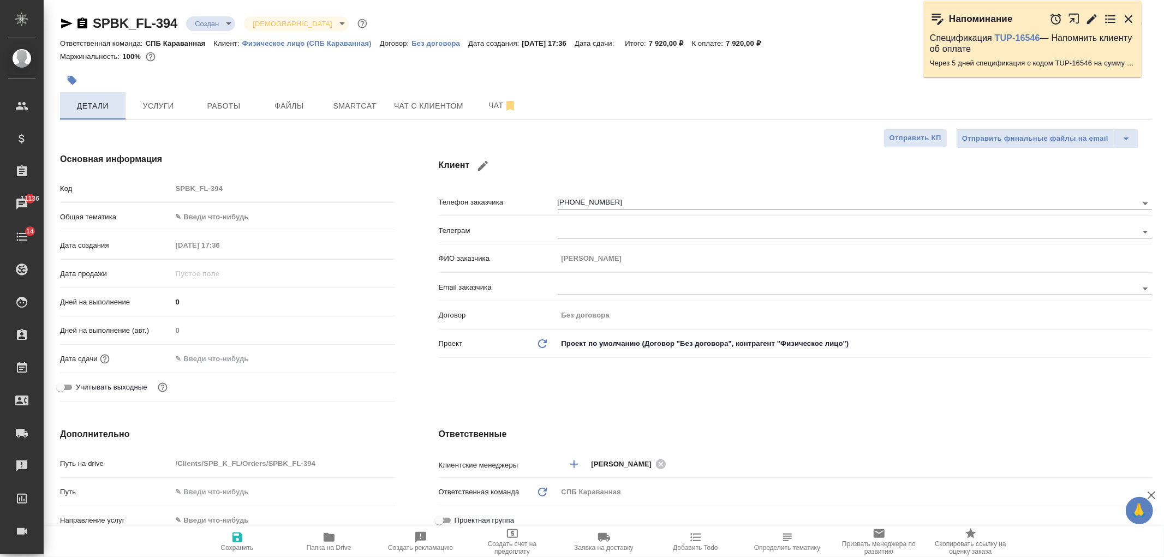
type textarea "x"
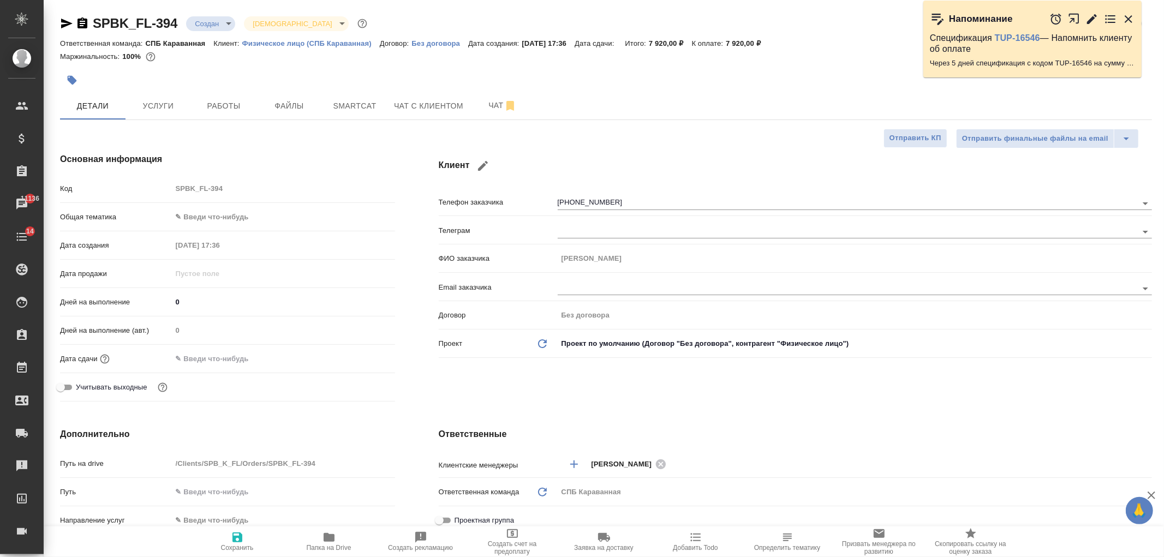
type textarea "x"
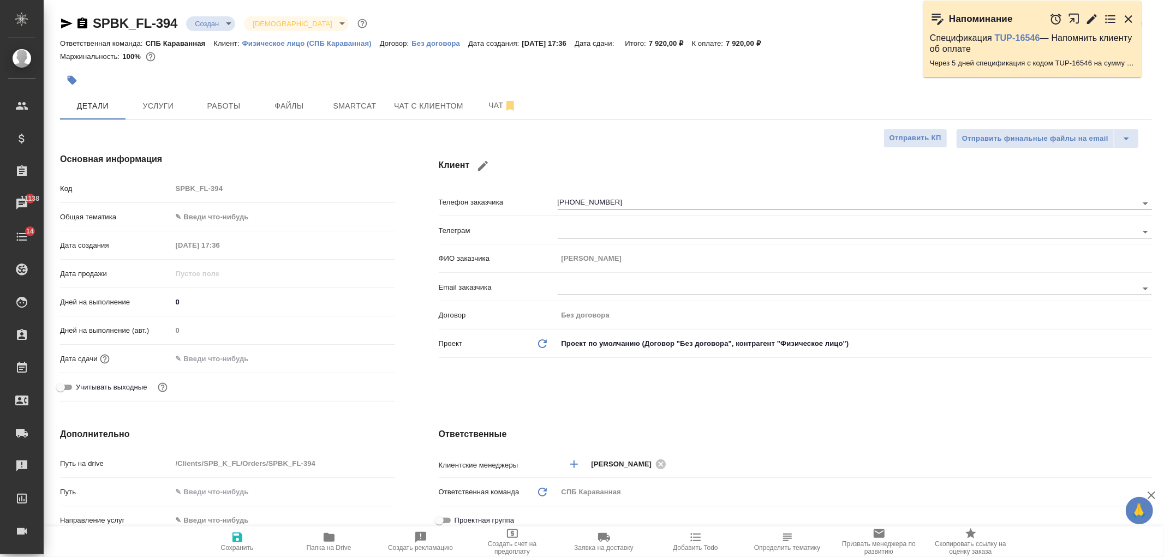
type textarea "x"
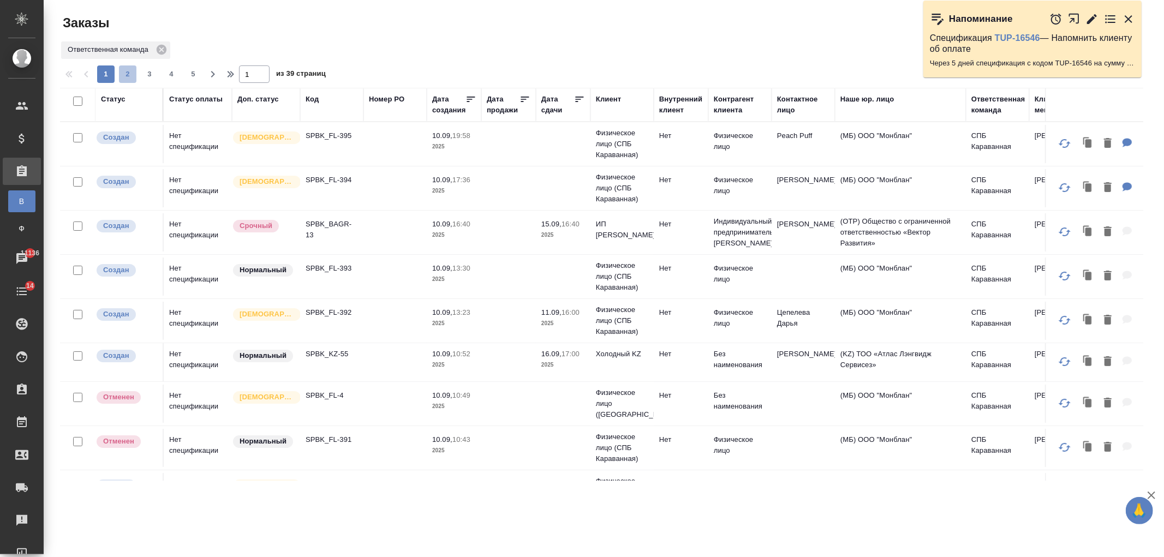
click at [133, 78] on span "2" at bounding box center [127, 74] width 17 height 11
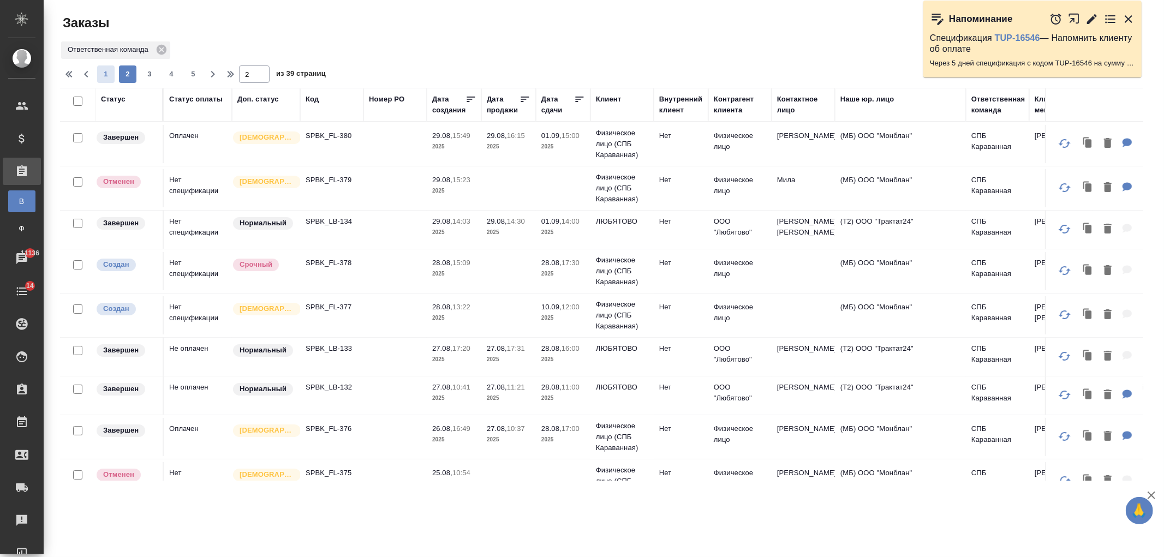
click at [111, 77] on span "1" at bounding box center [105, 74] width 17 height 11
type input "1"
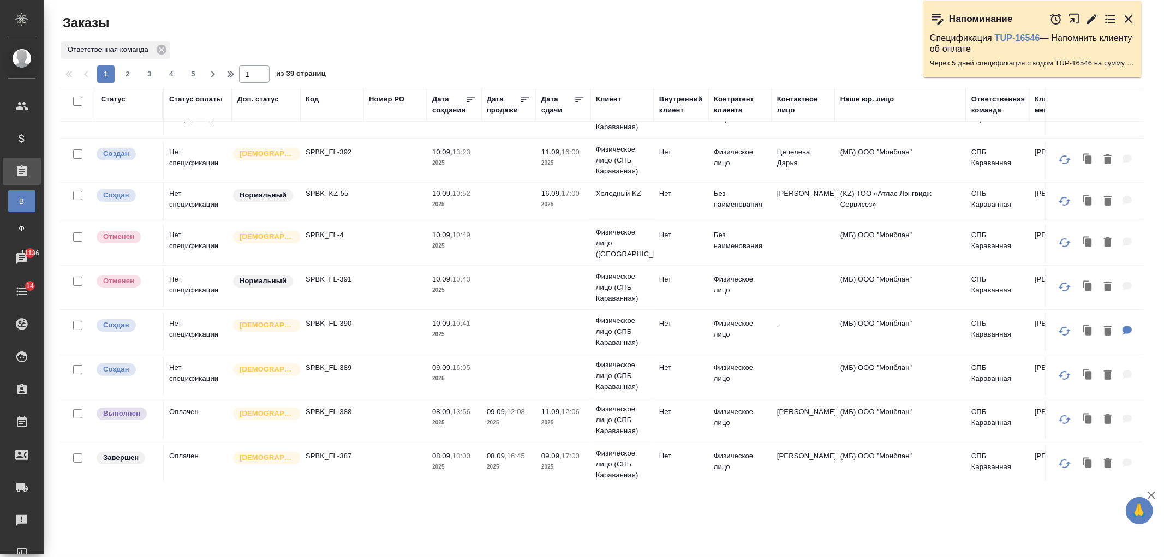
scroll to position [270, 0]
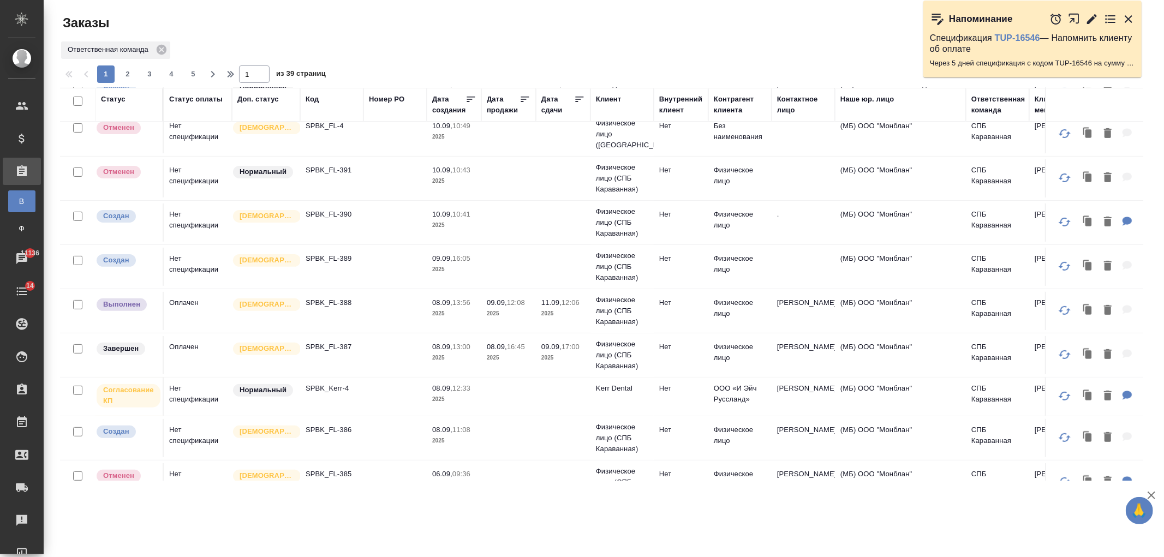
click at [383, 302] on td at bounding box center [394, 311] width 63 height 38
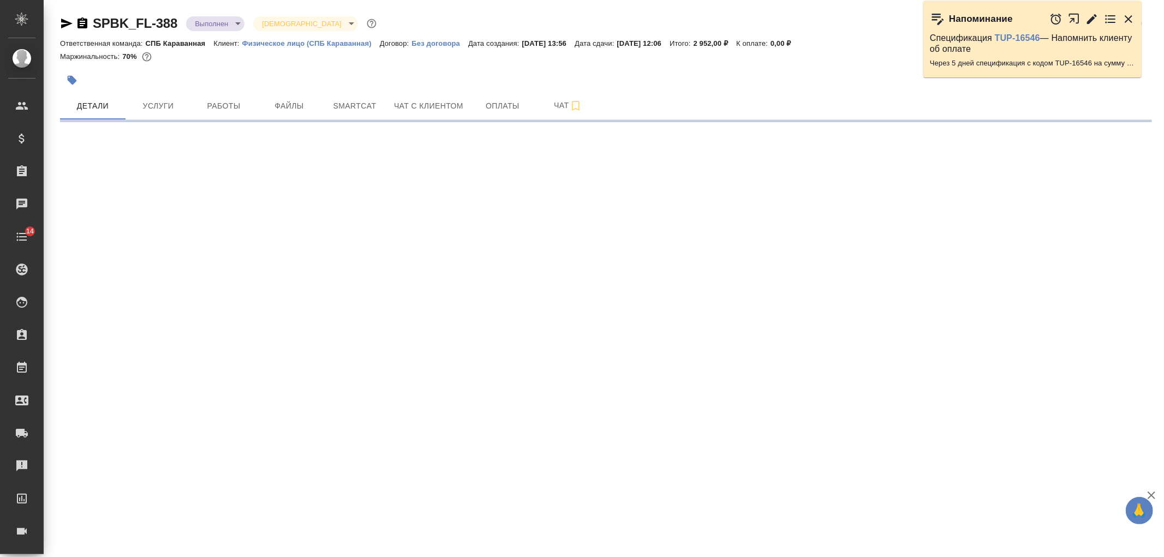
select select "RU"
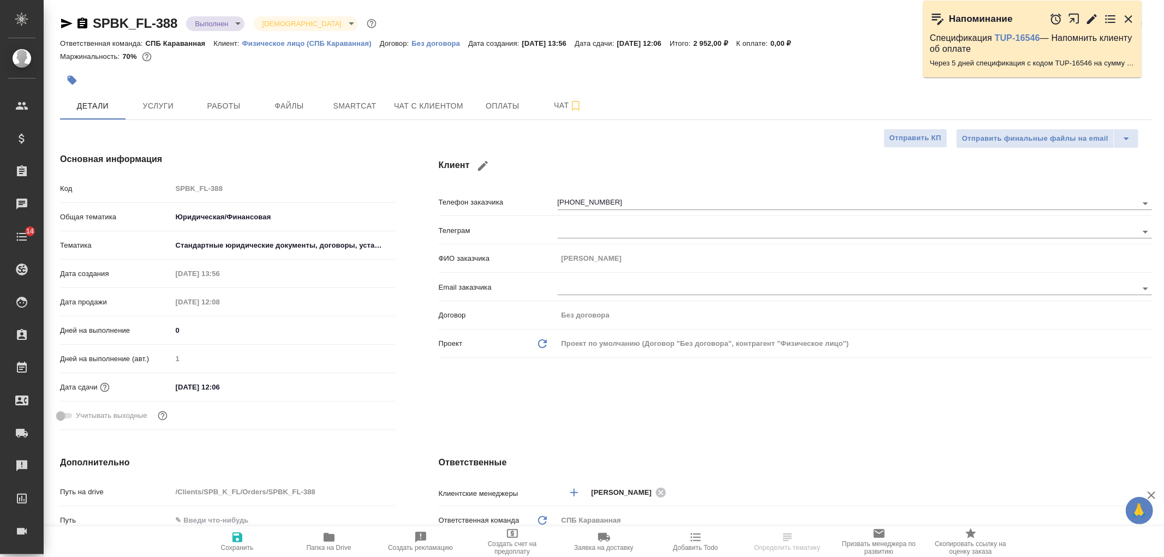
type textarea "x"
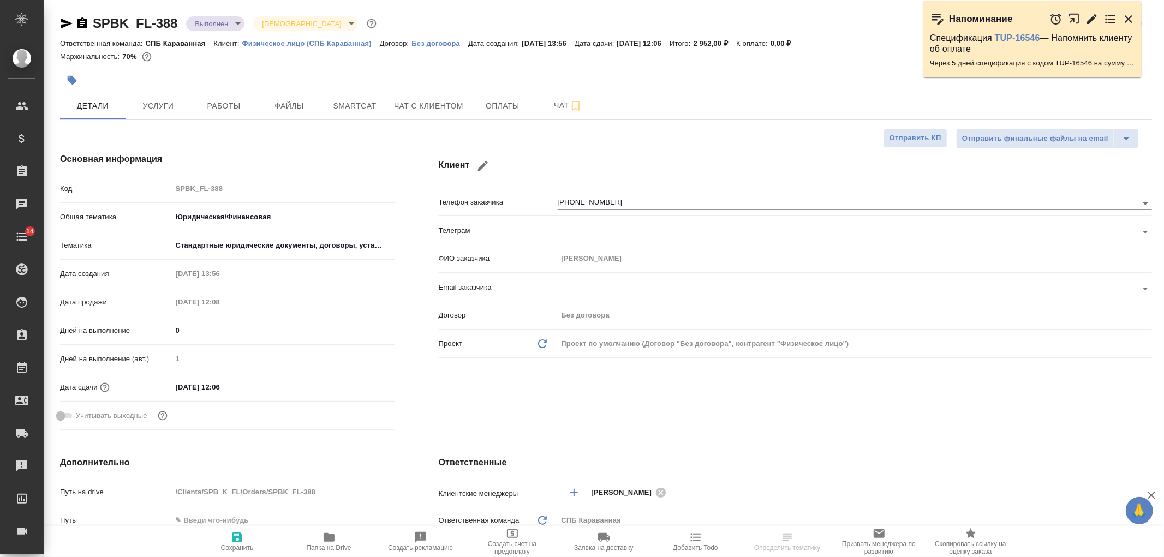
type textarea "x"
click at [770, 421] on div "Клиент Телефон заказчика +79191687295 Телеграм ФИО заказчика Алексей Email зака…" at bounding box center [795, 293] width 757 height 325
click at [439, 106] on span "Чат с клиентом" at bounding box center [428, 106] width 69 height 14
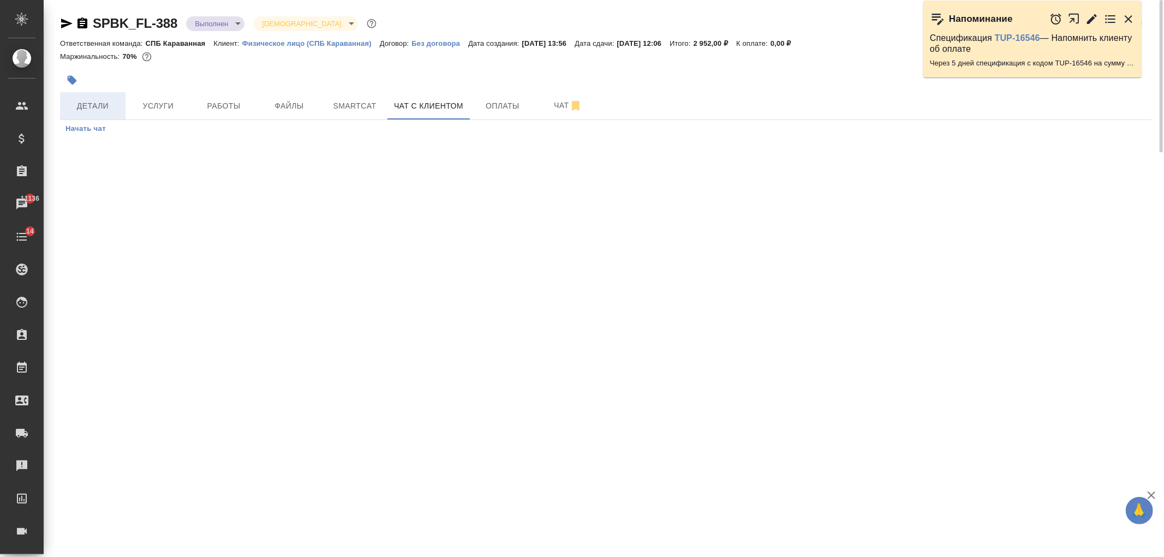
click at [116, 101] on span "Детали" at bounding box center [93, 106] width 52 height 14
select select "RU"
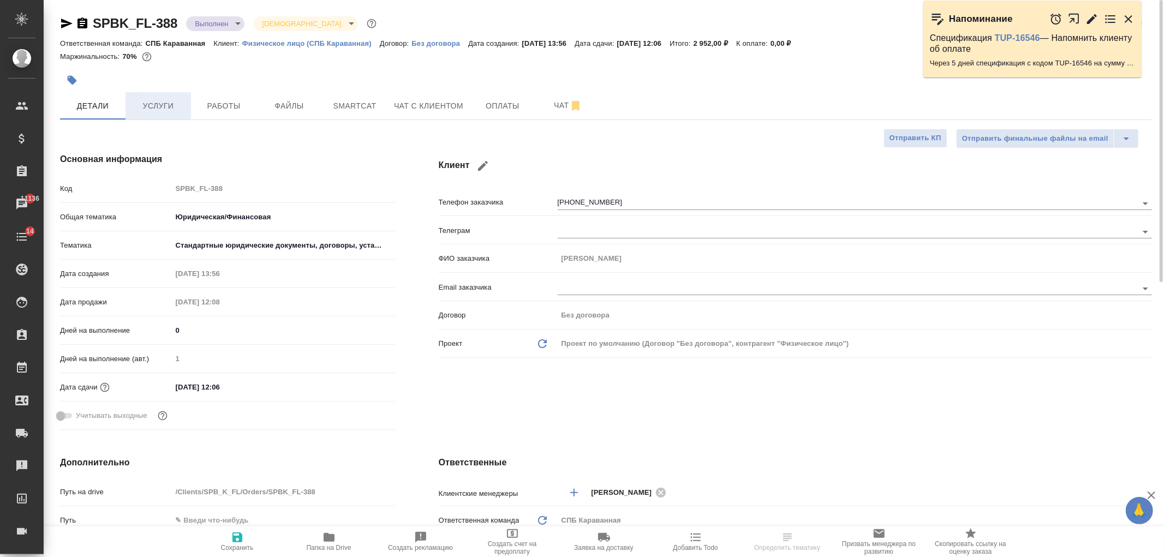
type textarea "x"
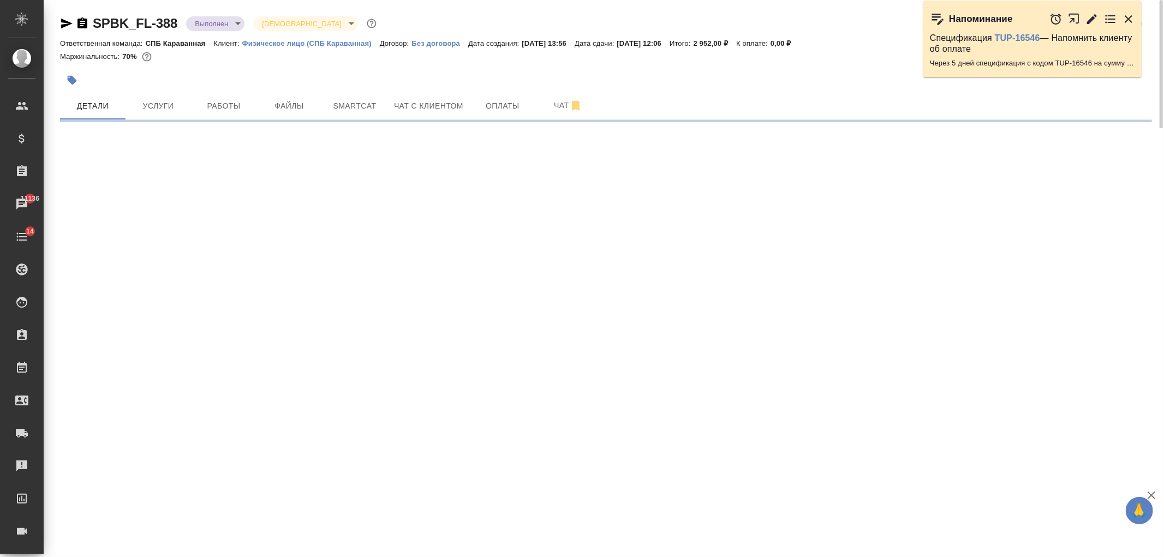
select select "RU"
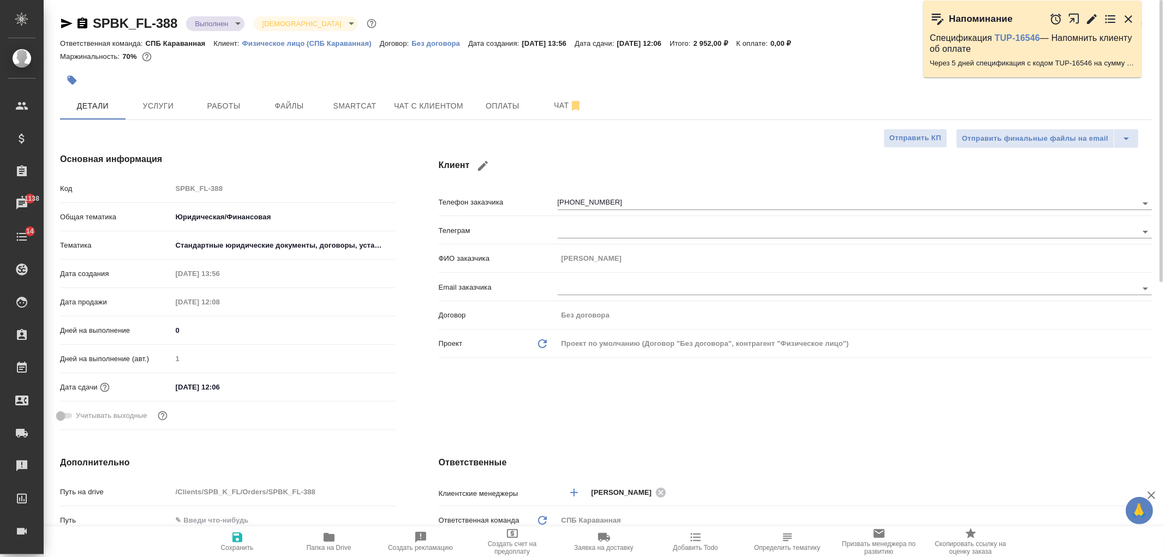
type textarea "x"
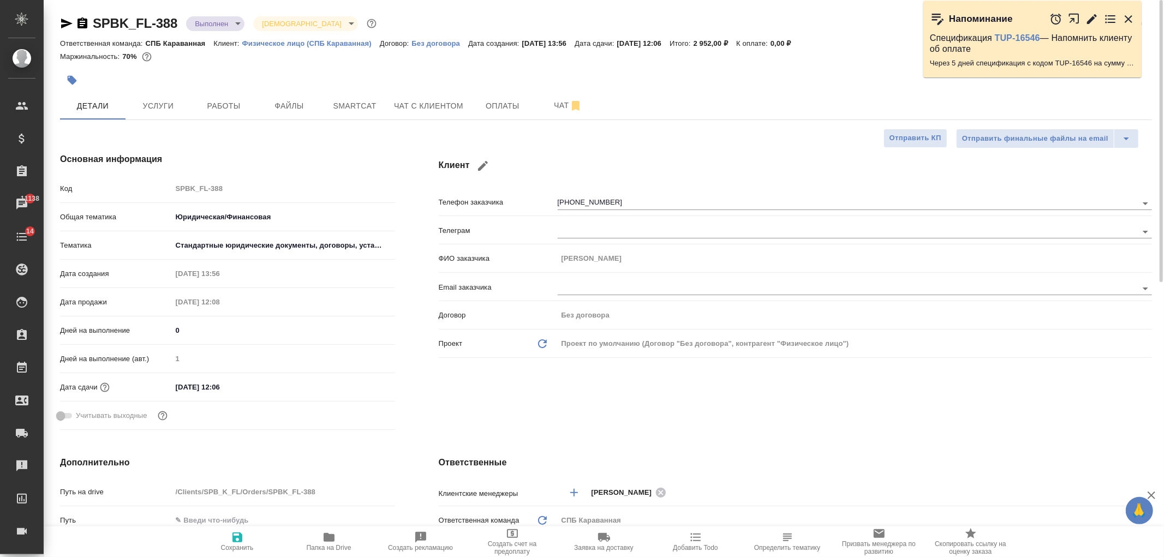
type textarea "x"
select select "RU"
click at [232, 112] on button "Работы" at bounding box center [223, 105] width 65 height 27
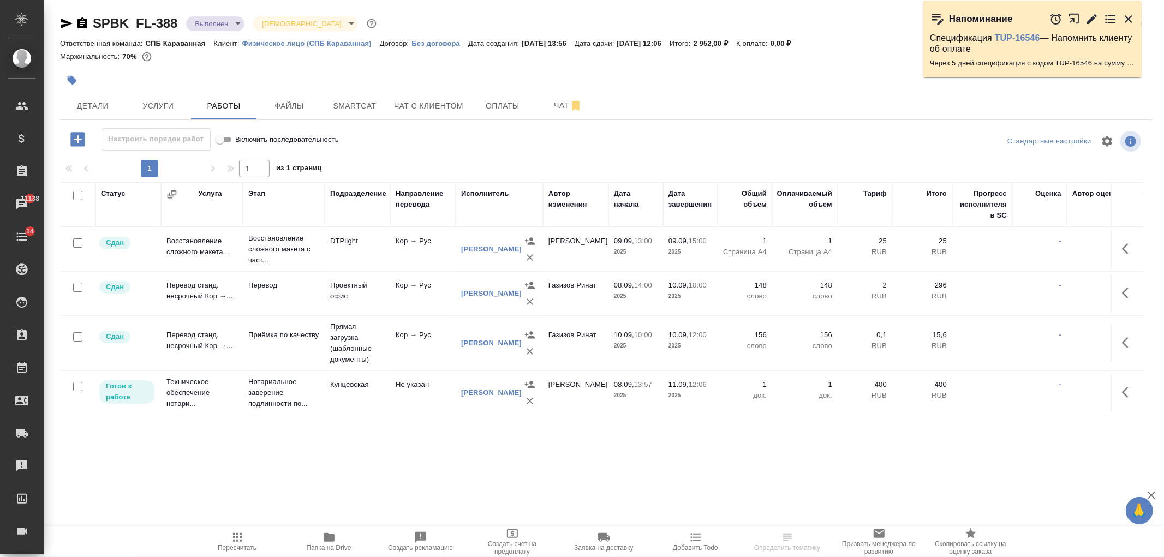
drag, startPoint x: 1158, startPoint y: 238, endPoint x: 1154, endPoint y: 270, distance: 31.8
click at [1154, 270] on div "SPBK_FL-388 Выполнен completed Святая троица holyTrinity Кратко детали заказа О…" at bounding box center [606, 228] width 1104 height 456
click at [128, 101] on button "Услуги" at bounding box center [157, 105] width 65 height 27
